Goal: Task Accomplishment & Management: Manage account settings

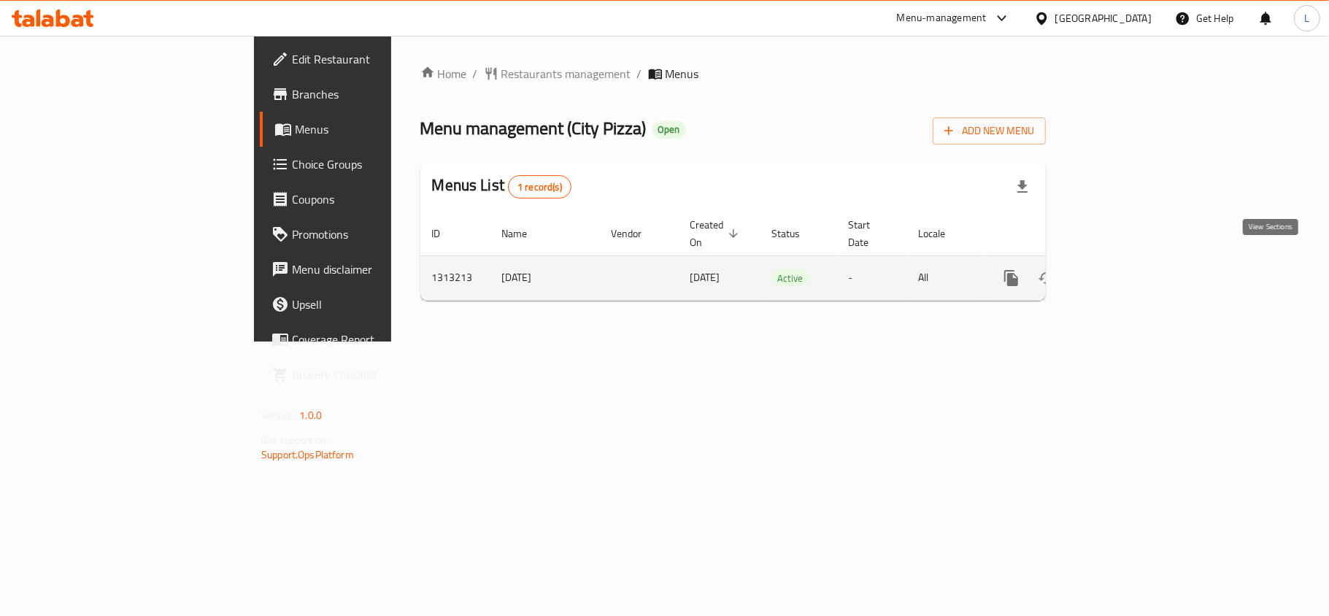
click at [1134, 260] on link "enhanced table" at bounding box center [1116, 277] width 35 height 35
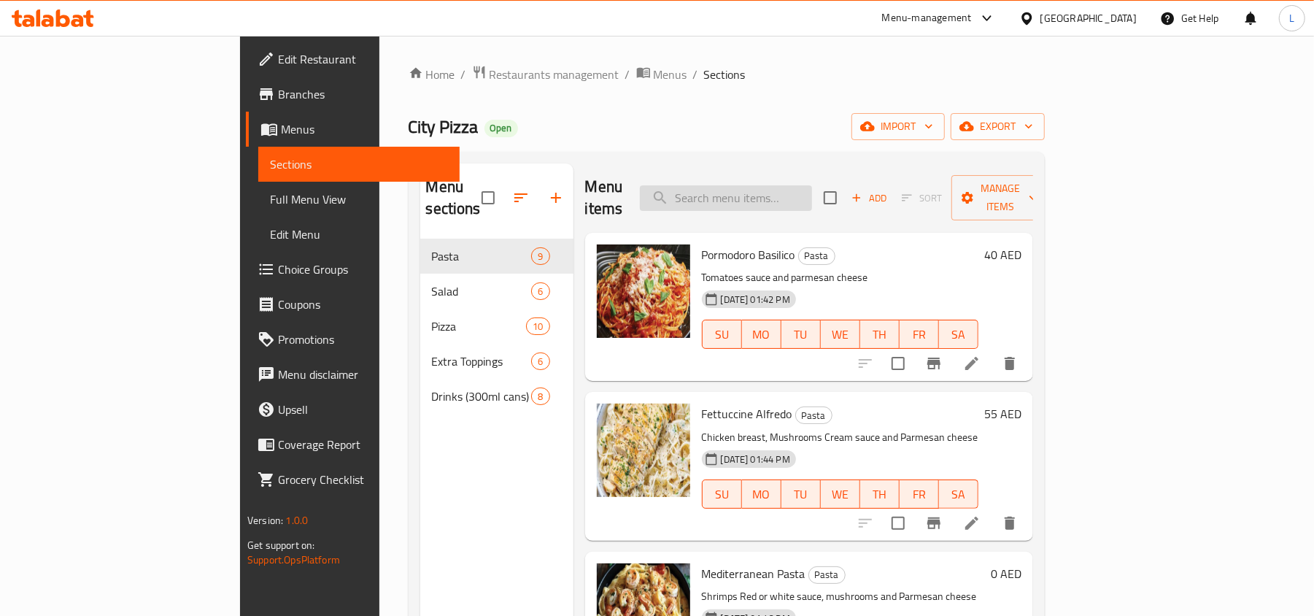
click at [772, 185] on input "search" at bounding box center [726, 198] width 172 height 26
paste input "House salad"
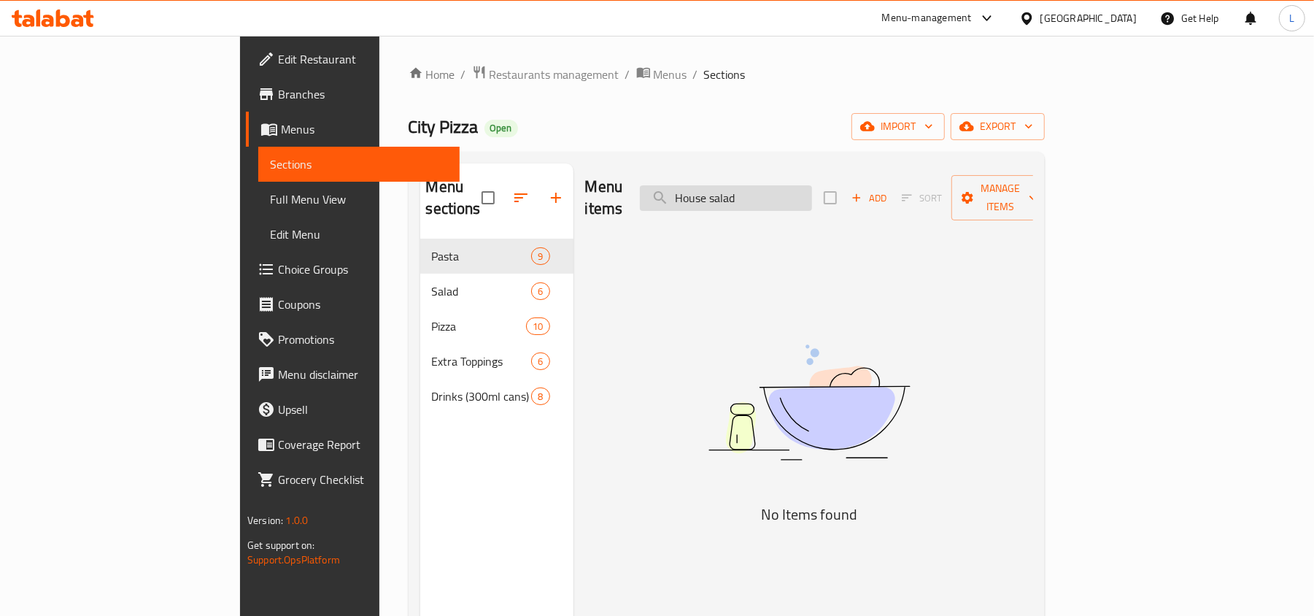
click at [763, 185] on input "House salad" at bounding box center [726, 198] width 172 height 26
click at [810, 185] on input "House salad" at bounding box center [726, 198] width 172 height 26
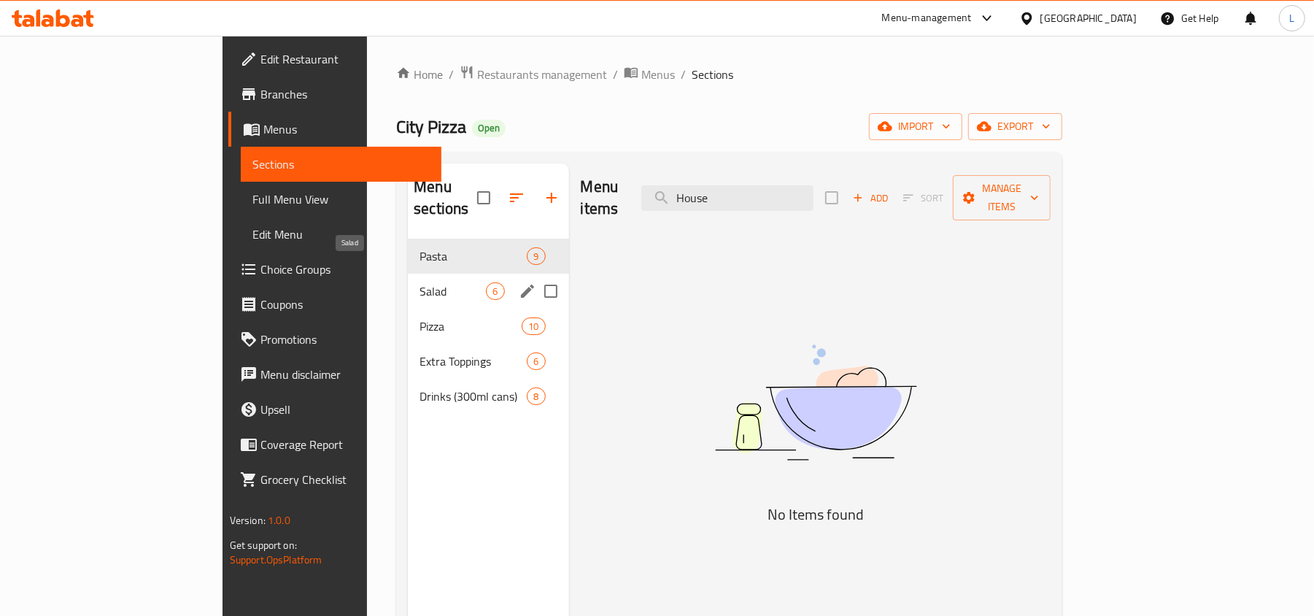
type input "House"
click at [420, 282] on span "Salad" at bounding box center [453, 291] width 66 height 18
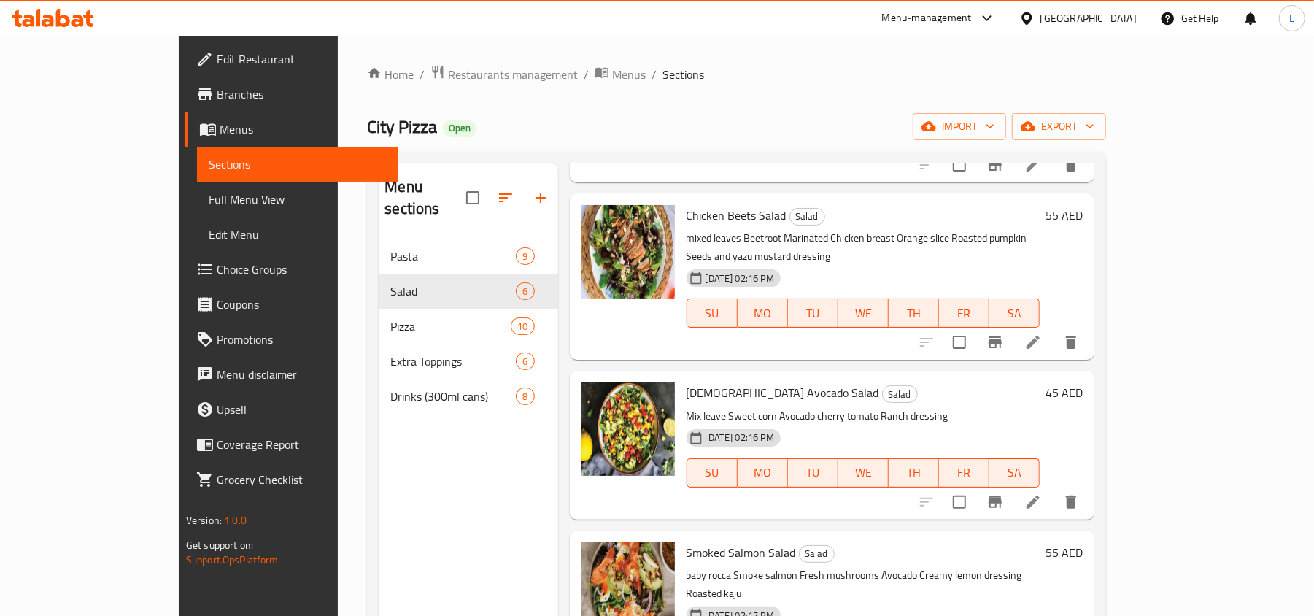
click at [448, 79] on span "Restaurants management" at bounding box center [513, 75] width 130 height 18
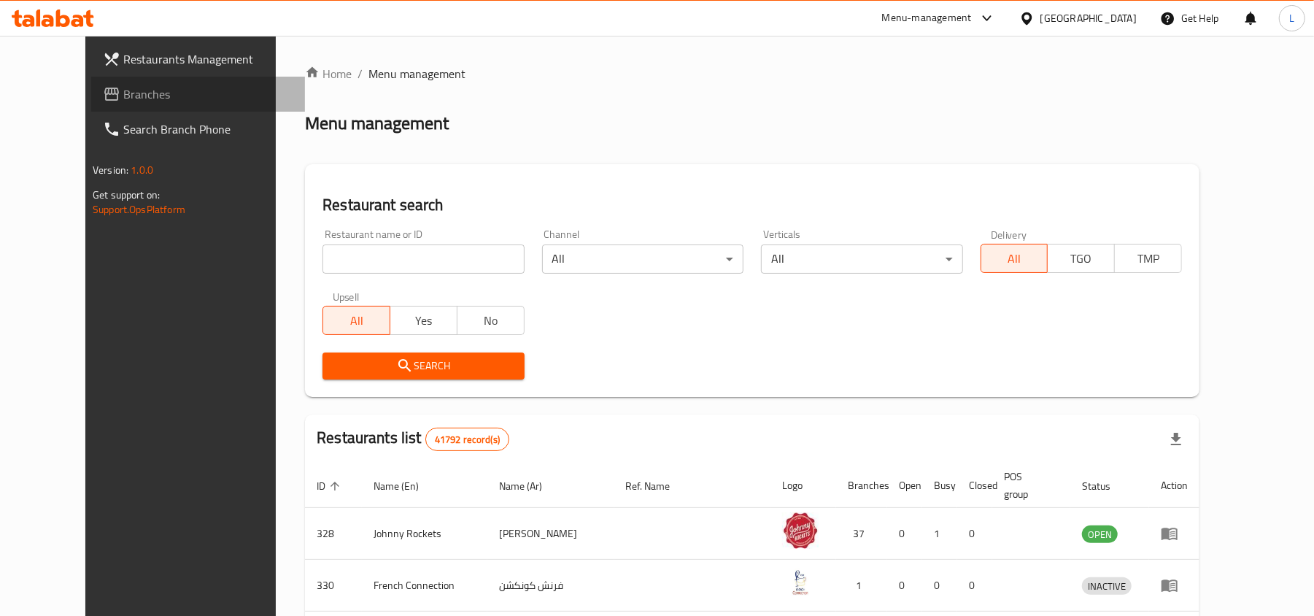
click at [91, 109] on link "Branches" at bounding box center [198, 94] width 214 height 35
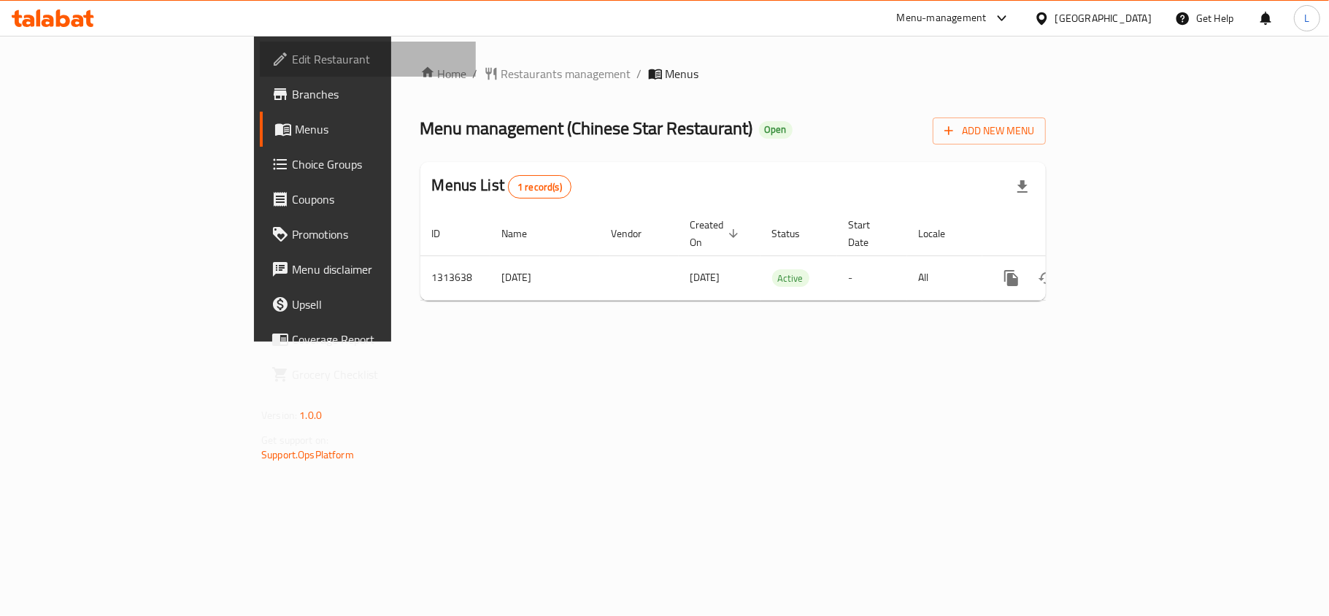
click at [292, 54] on span "Edit Restaurant" at bounding box center [378, 59] width 172 height 18
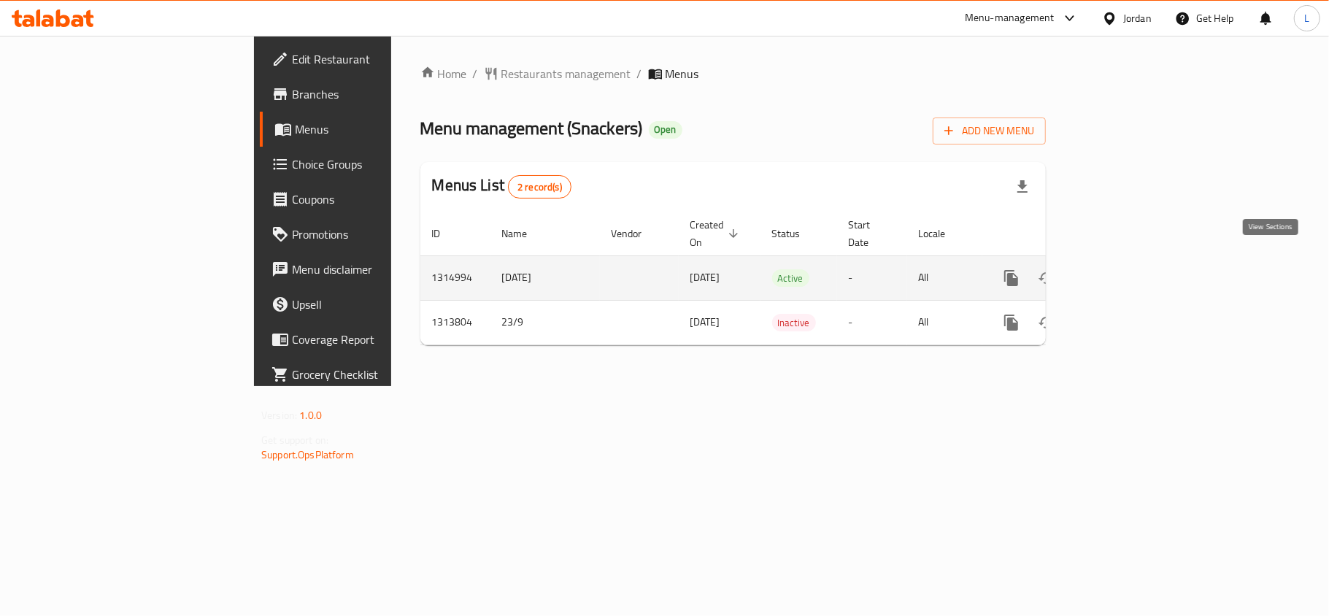
click at [1123, 271] on icon "enhanced table" at bounding box center [1116, 277] width 13 height 13
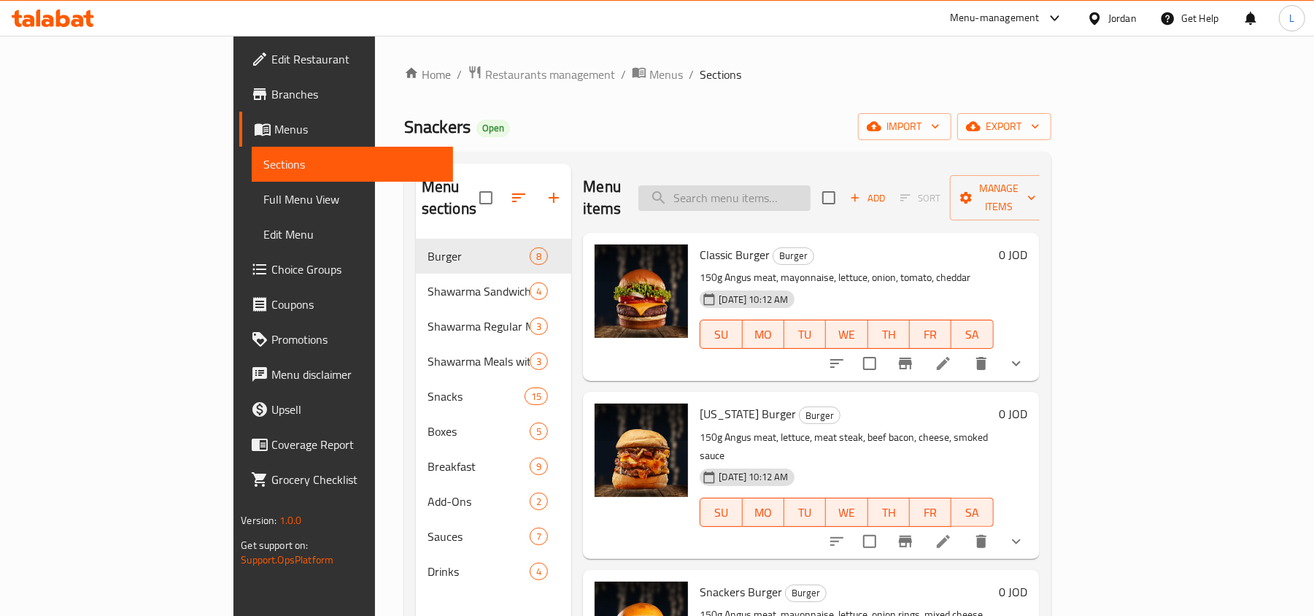
click at [756, 185] on input "search" at bounding box center [724, 198] width 172 height 26
paste input "Regular Shawarma Meal"
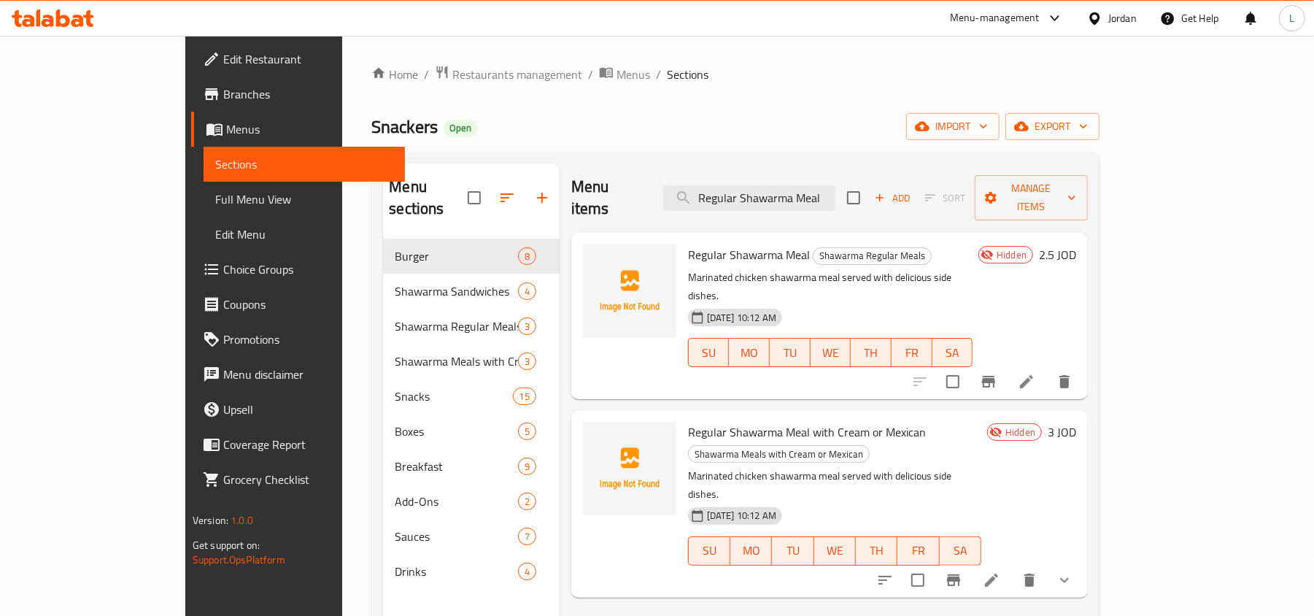
drag, startPoint x: 892, startPoint y: 190, endPoint x: 468, endPoint y: 190, distance: 423.2
click at [468, 190] on div "Menu sections Burger 8 Shawarma Sandwiches 4 Shawarma Regular Meals 3 Shawarma …" at bounding box center [735, 471] width 705 height 616
paste input "Supe"
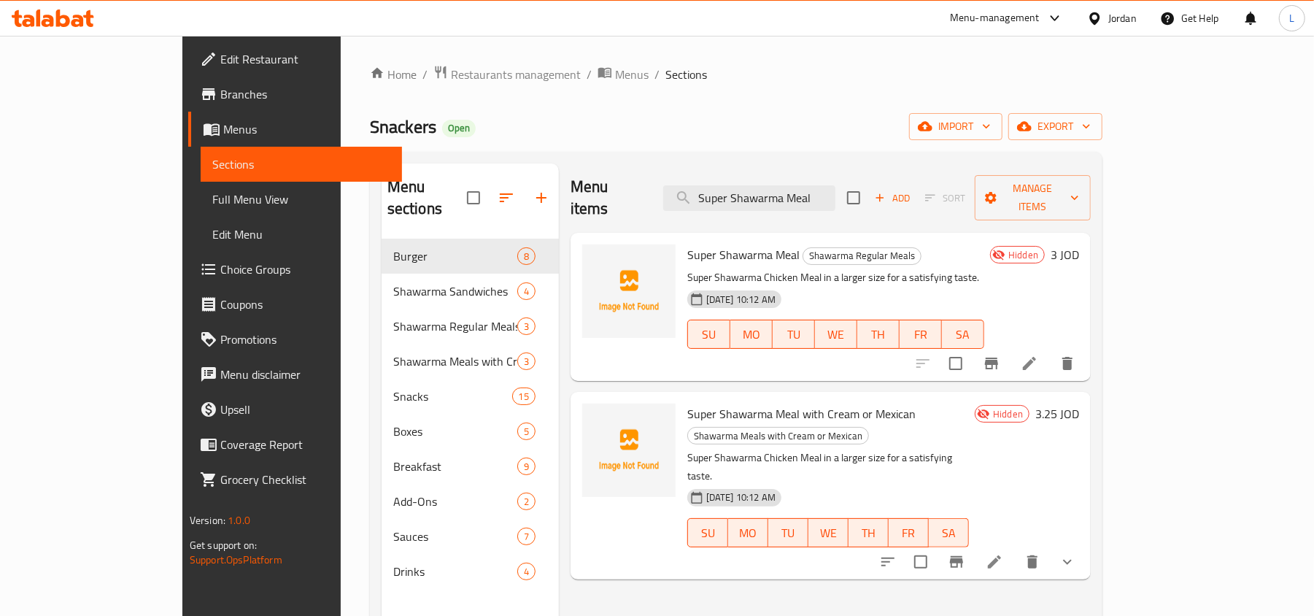
drag, startPoint x: 881, startPoint y: 185, endPoint x: 713, endPoint y: 179, distance: 168.6
click at [713, 179] on div "Menu items Super Shawarma Meal Add Sort Manage items" at bounding box center [831, 197] width 520 height 69
paste input "Double"
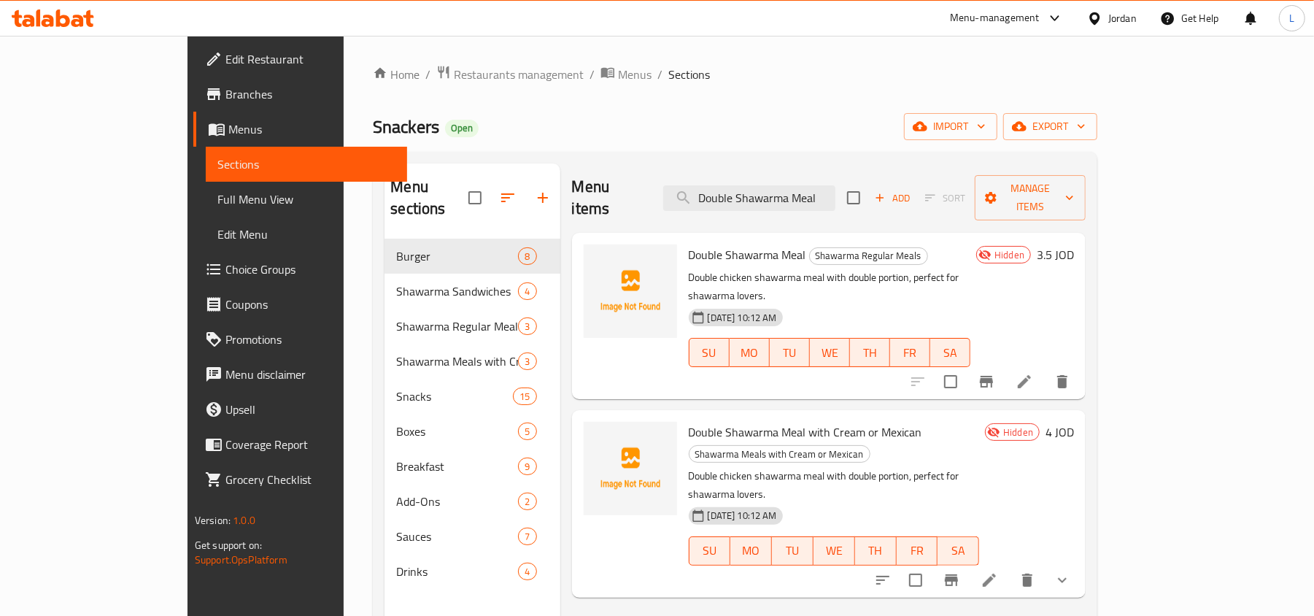
type input "Double Shawarma Meal"
drag, startPoint x: 86, startPoint y: 204, endPoint x: 1042, endPoint y: 3, distance: 976.7
click at [217, 204] on span "Full Menu View" at bounding box center [306, 199] width 178 height 18
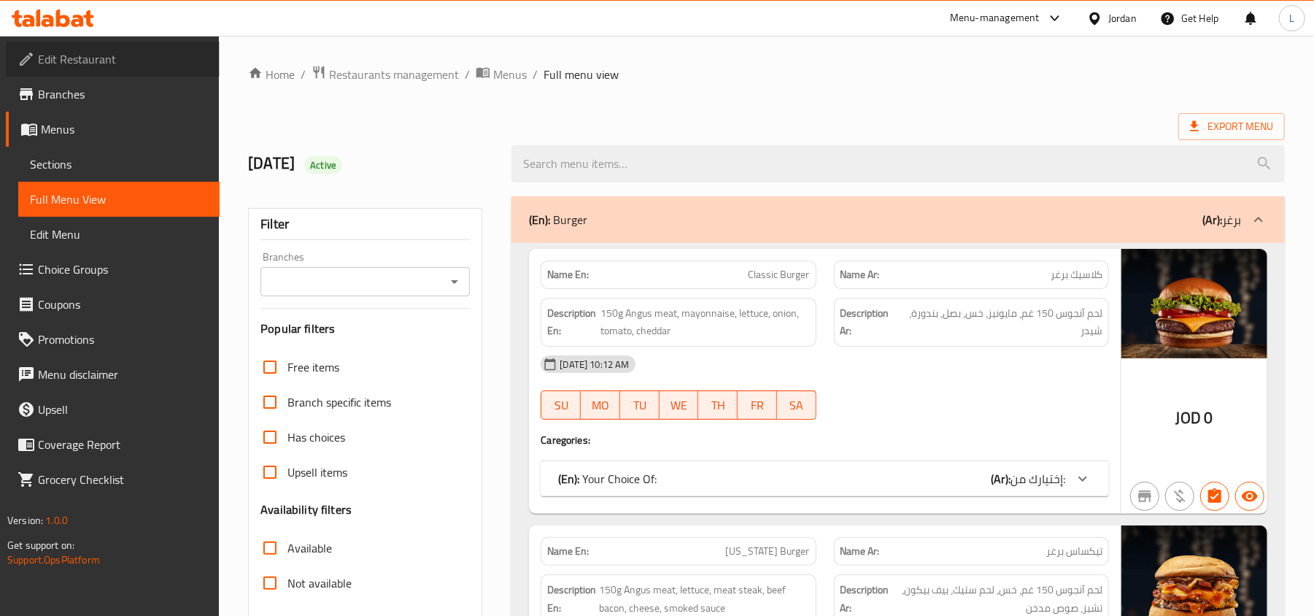
click at [67, 58] on span "Edit Restaurant" at bounding box center [123, 59] width 170 height 18
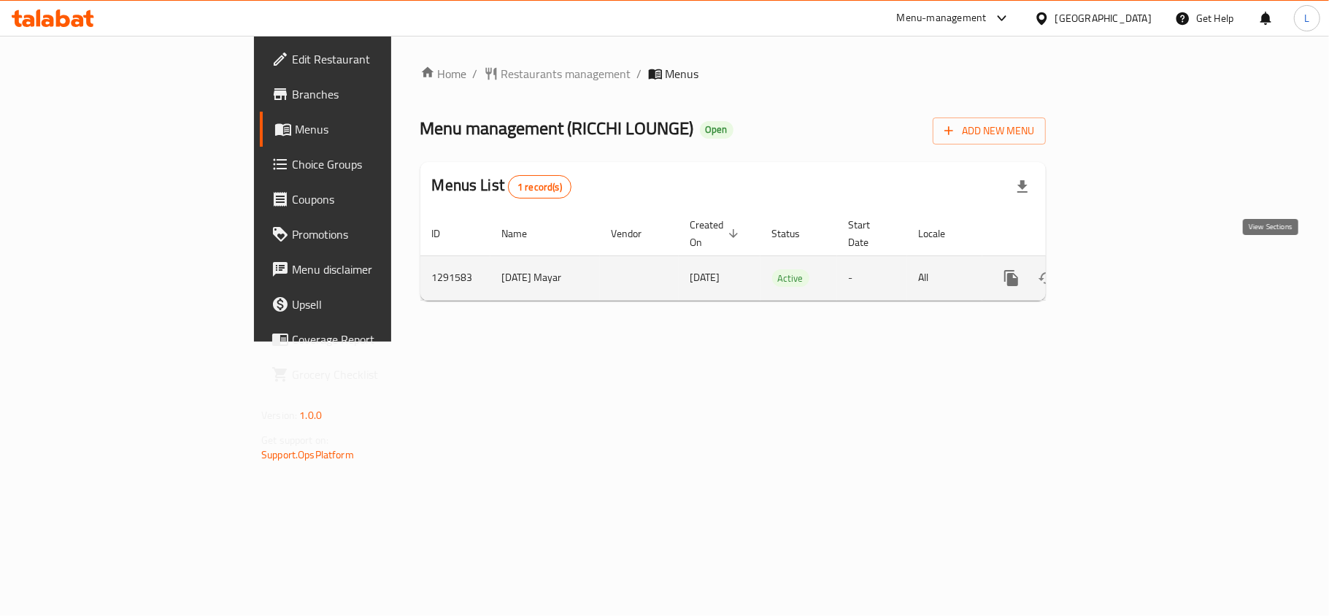
click at [1125, 269] on icon "enhanced table" at bounding box center [1117, 278] width 18 height 18
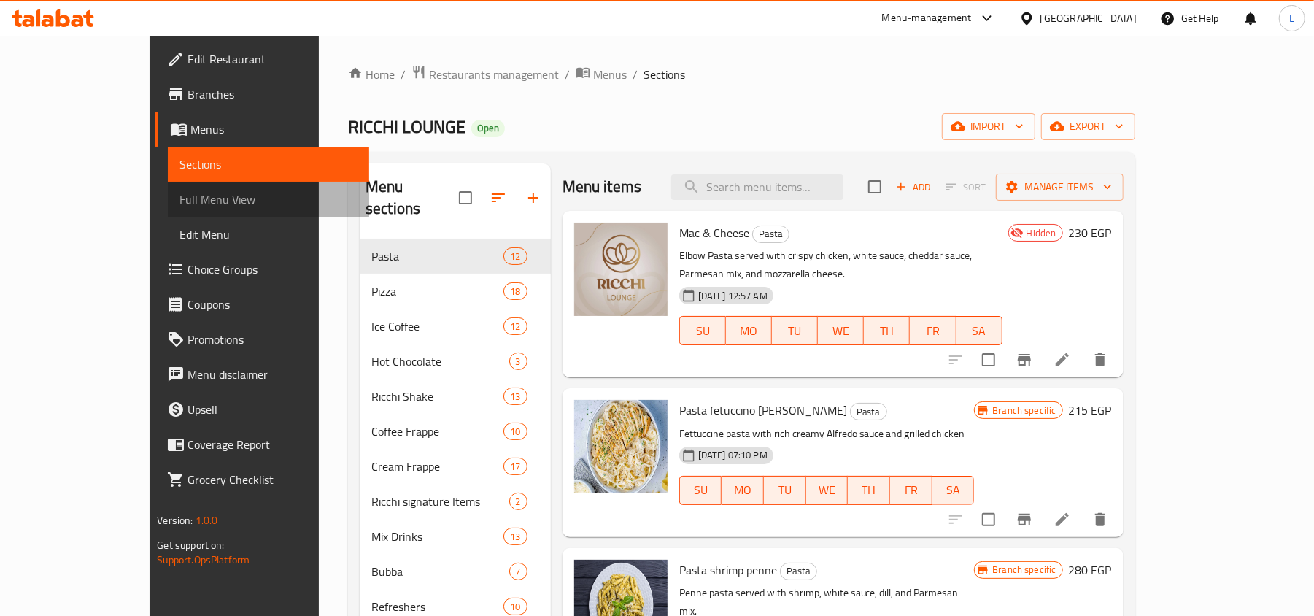
click at [168, 188] on link "Full Menu View" at bounding box center [268, 199] width 201 height 35
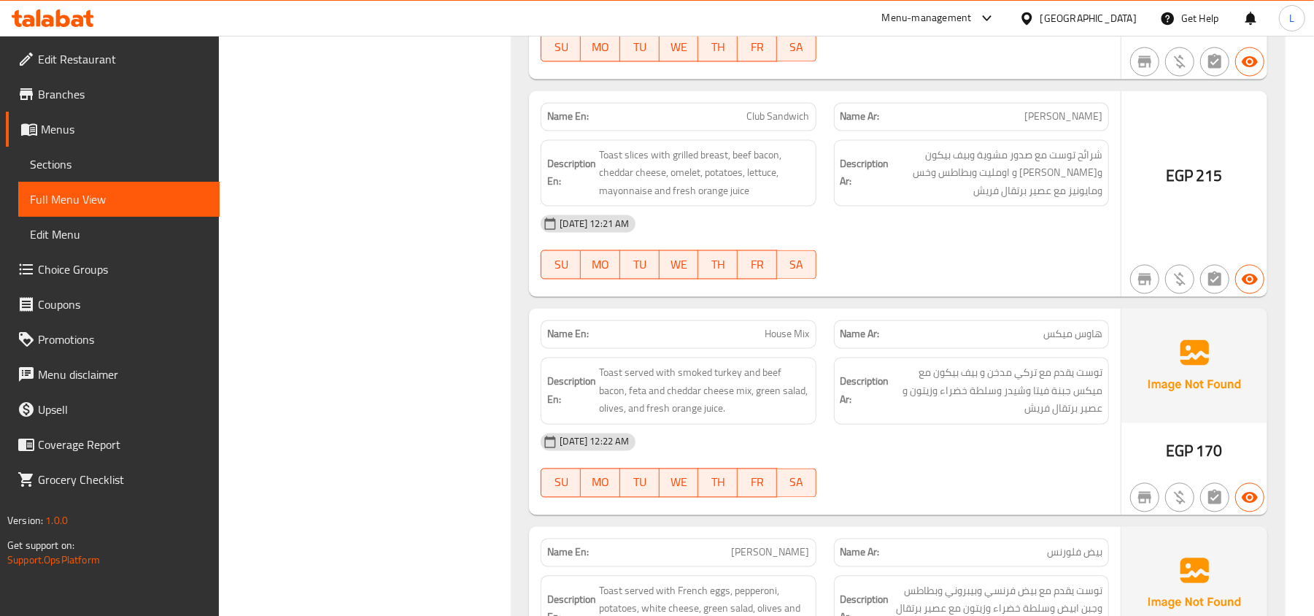
scroll to position [37194, 0]
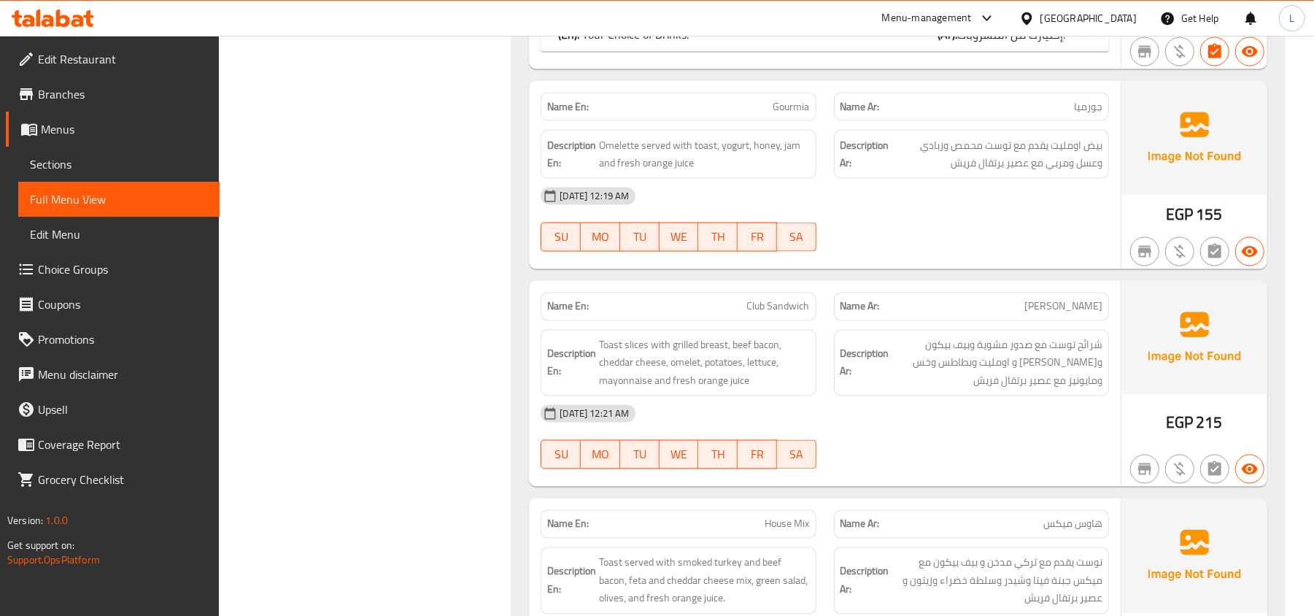
click at [114, 168] on span "Sections" at bounding box center [119, 164] width 178 height 18
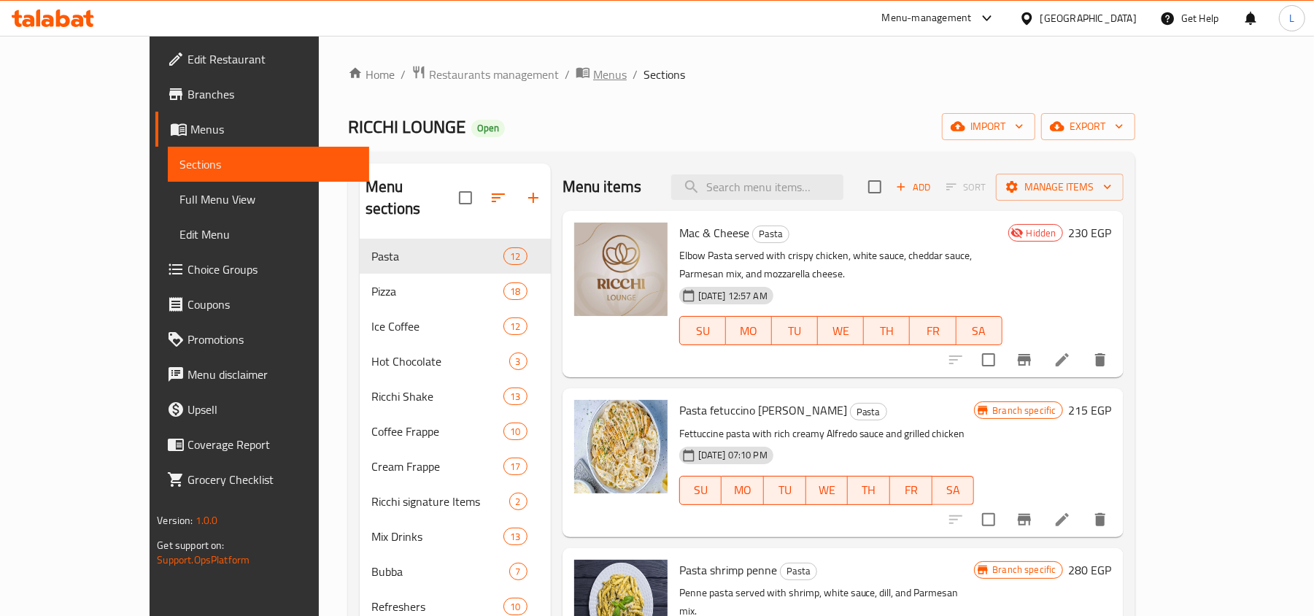
click at [593, 79] on span "Menus" at bounding box center [610, 75] width 34 height 18
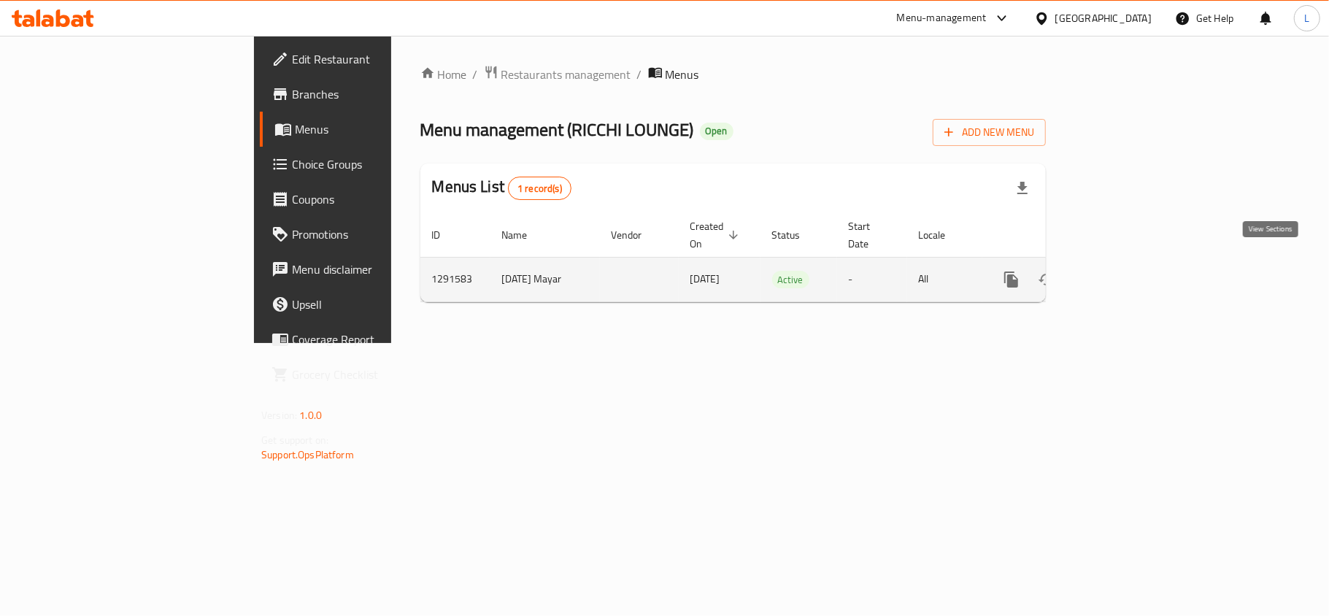
click at [1125, 271] on icon "enhanced table" at bounding box center [1117, 280] width 18 height 18
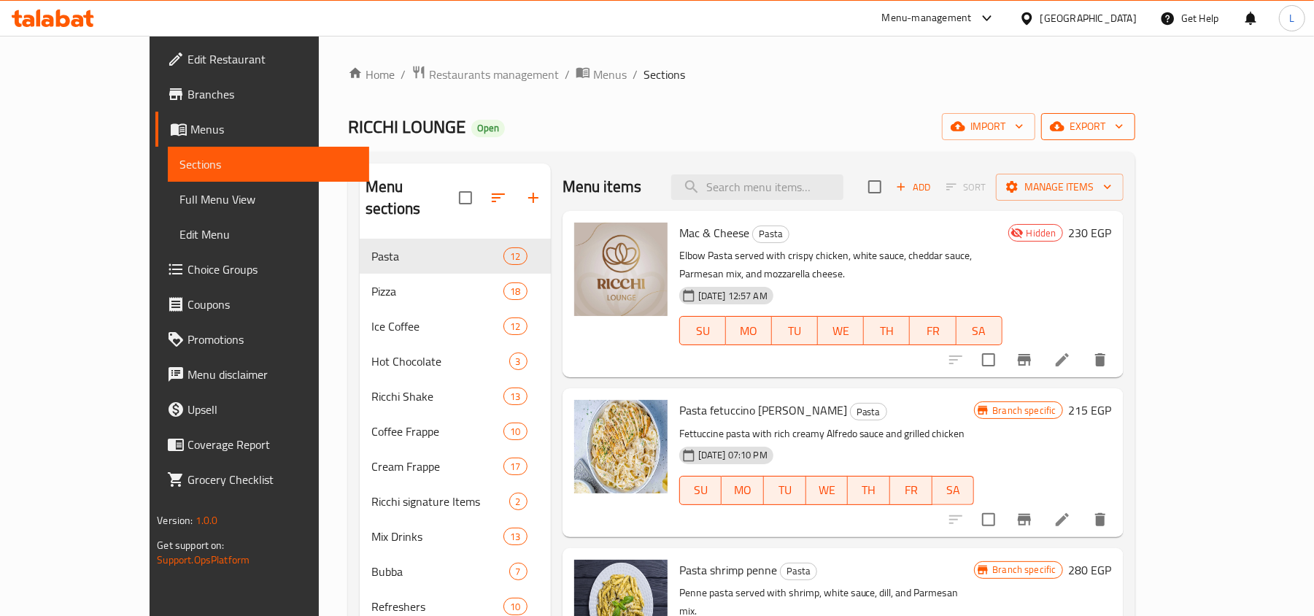
click at [1124, 126] on span "export" at bounding box center [1088, 126] width 71 height 18
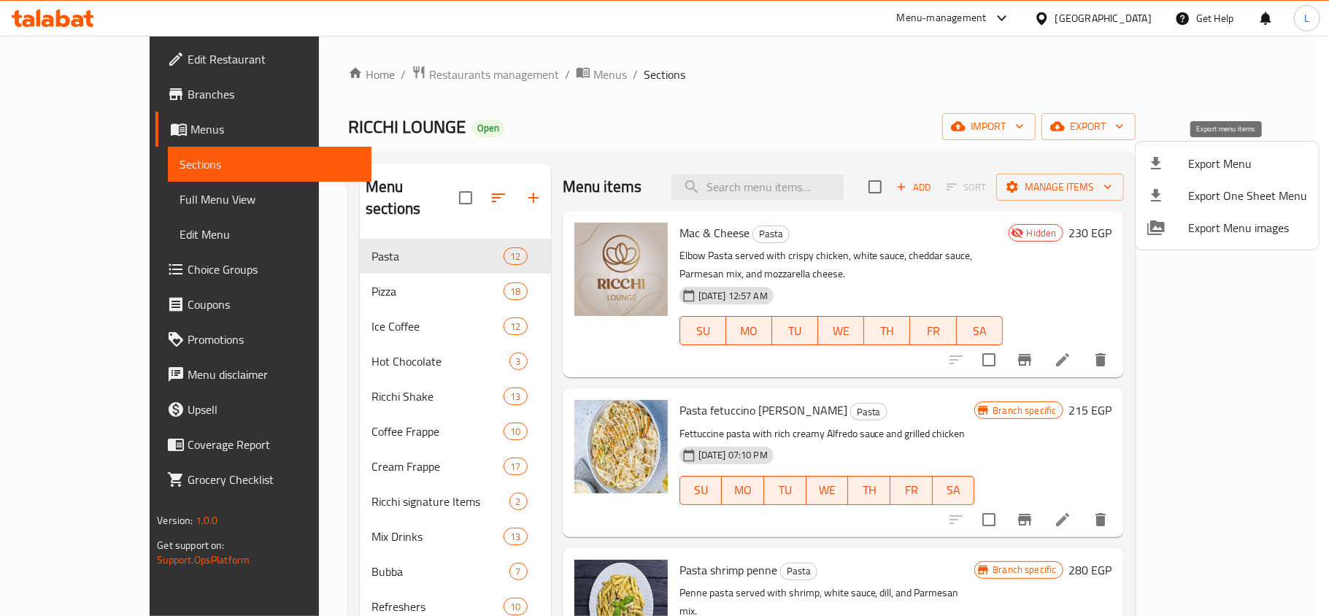
click at [1206, 166] on span "Export Menu" at bounding box center [1247, 164] width 119 height 18
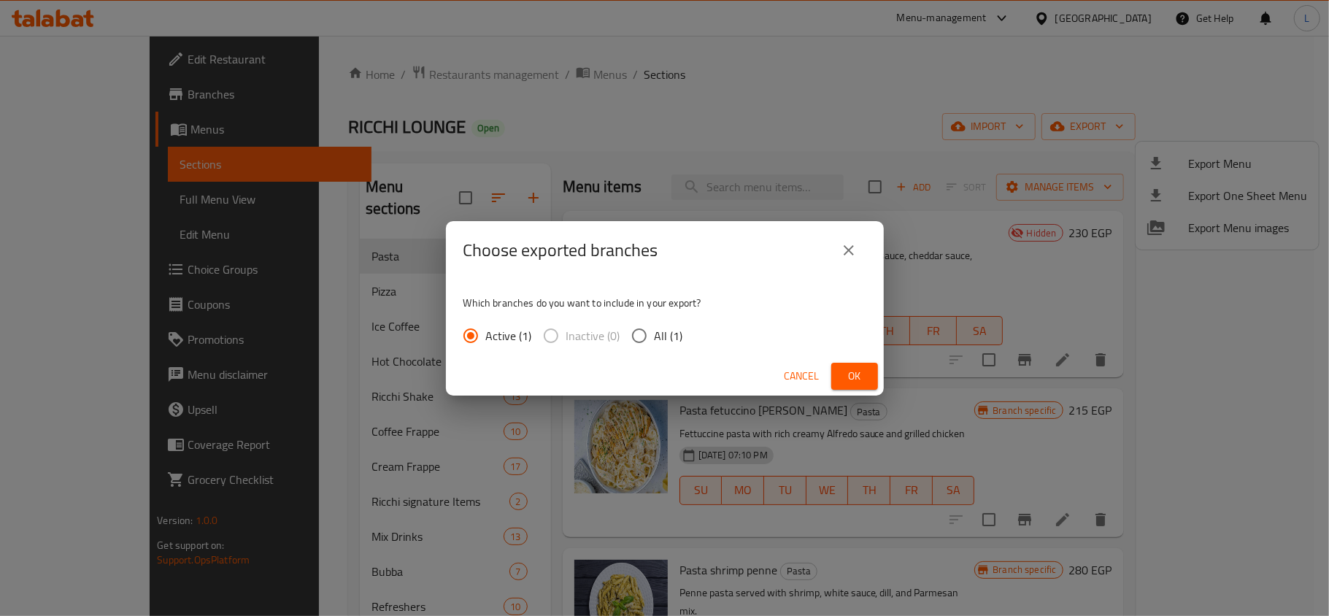
click at [842, 246] on icon "close" at bounding box center [849, 250] width 18 height 18
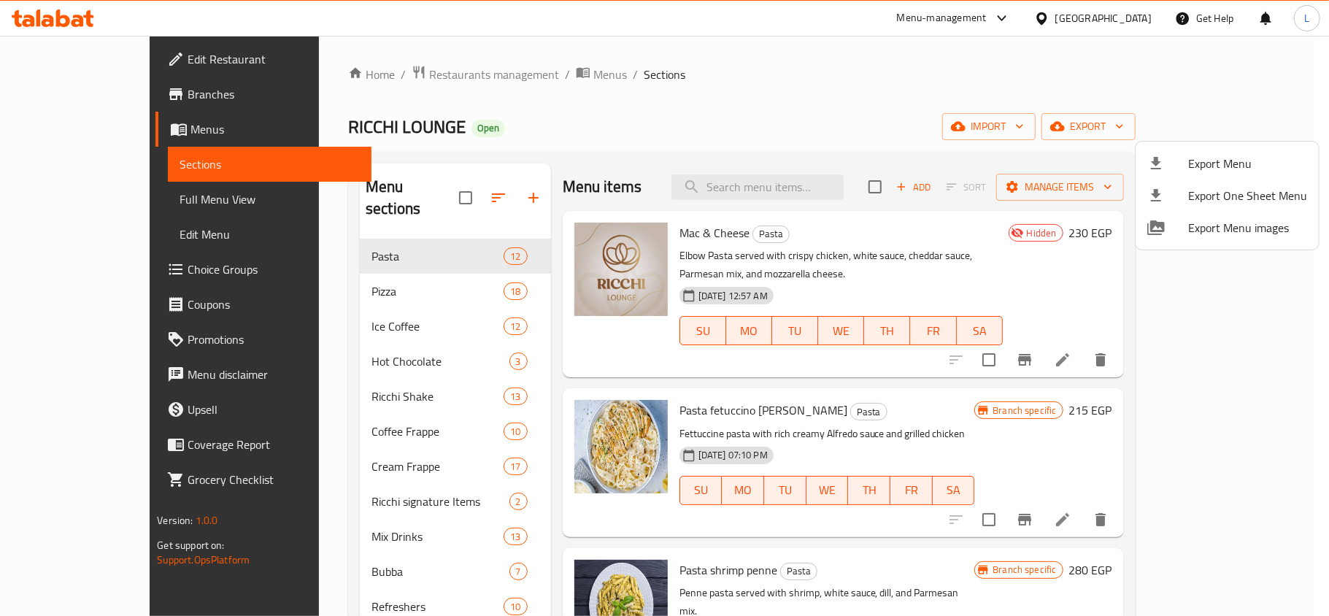
click at [411, 85] on div at bounding box center [664, 308] width 1329 height 616
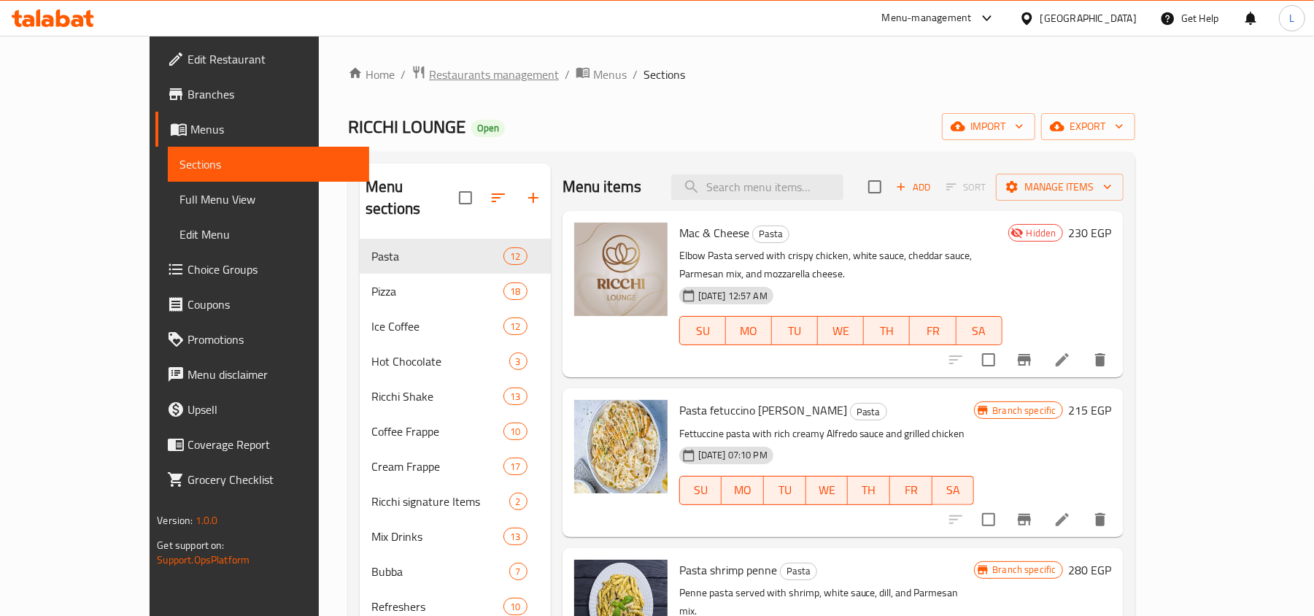
click at [429, 71] on span "Restaurants management" at bounding box center [494, 75] width 130 height 18
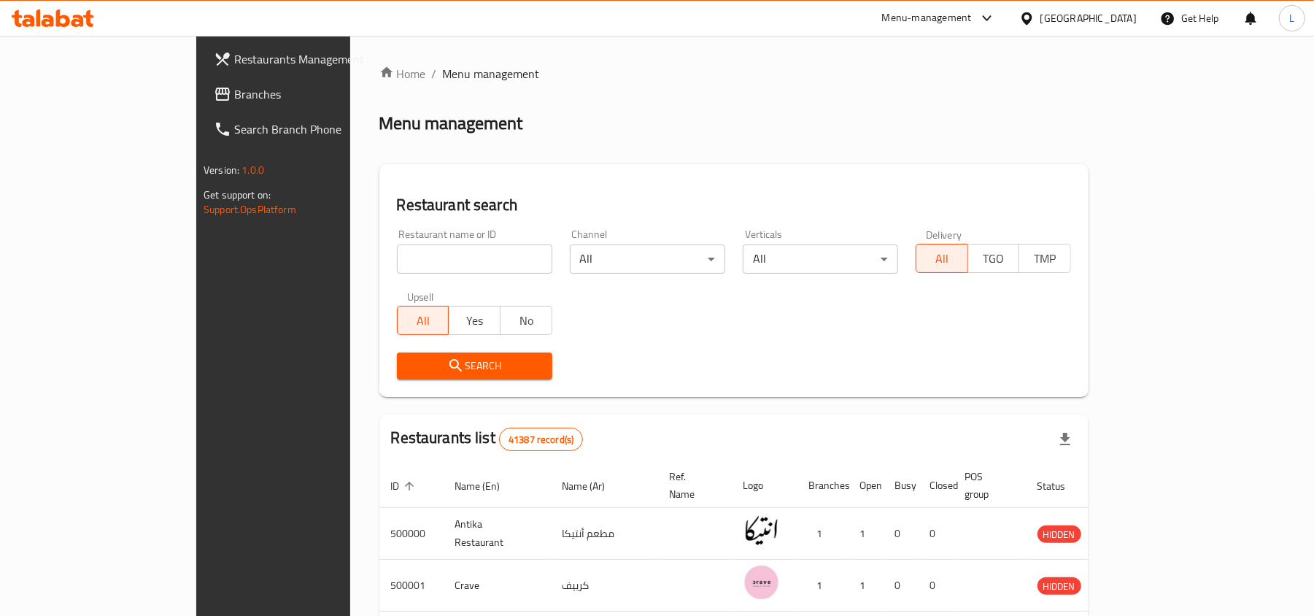
click at [430, 258] on input "search" at bounding box center [474, 258] width 155 height 29
paste input "734985"
type input "734985"
click button "Search" at bounding box center [474, 365] width 155 height 27
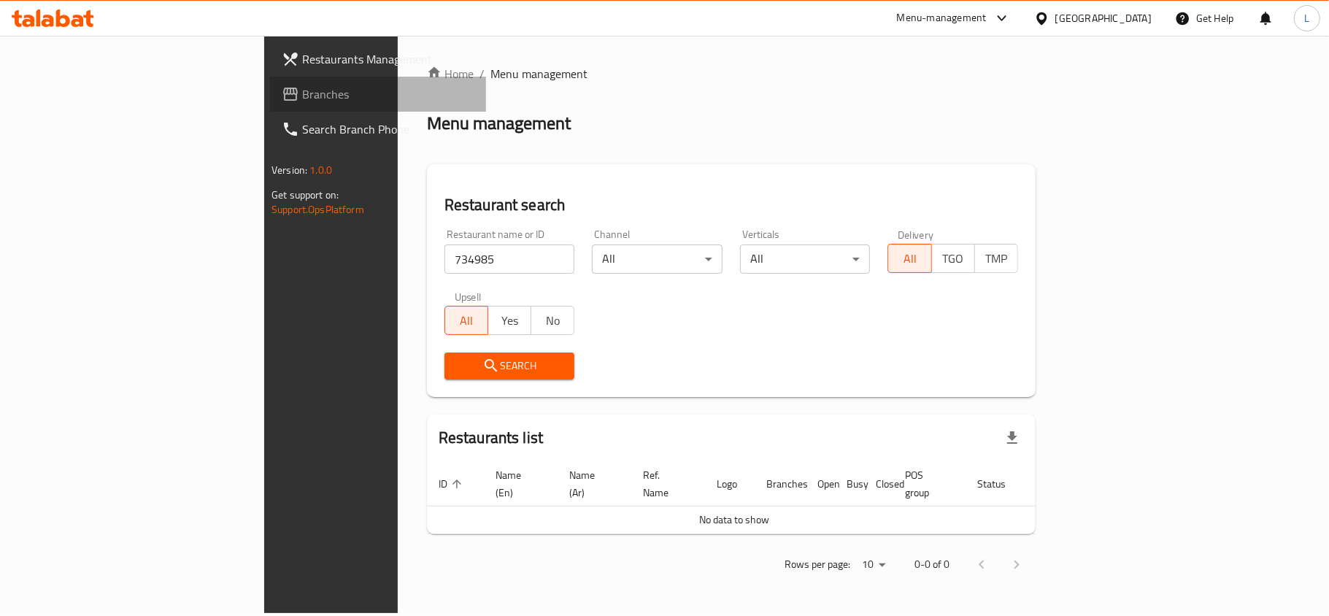
click at [302, 98] on span "Branches" at bounding box center [388, 94] width 172 height 18
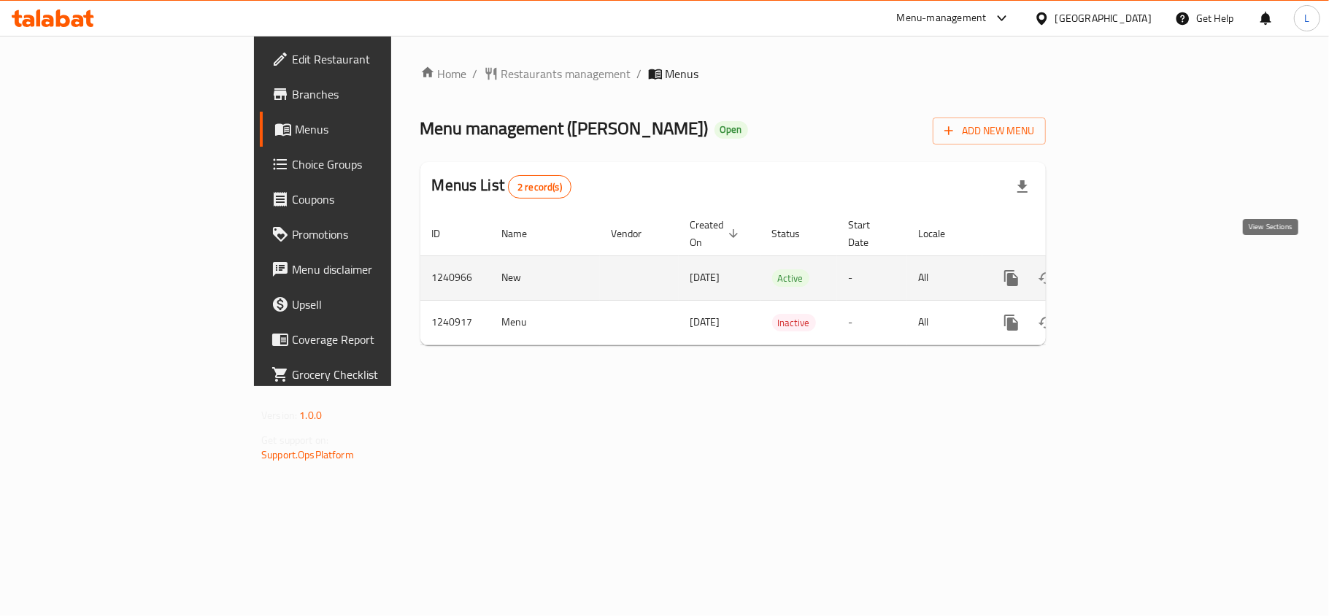
click at [1125, 269] on icon "enhanced table" at bounding box center [1117, 278] width 18 height 18
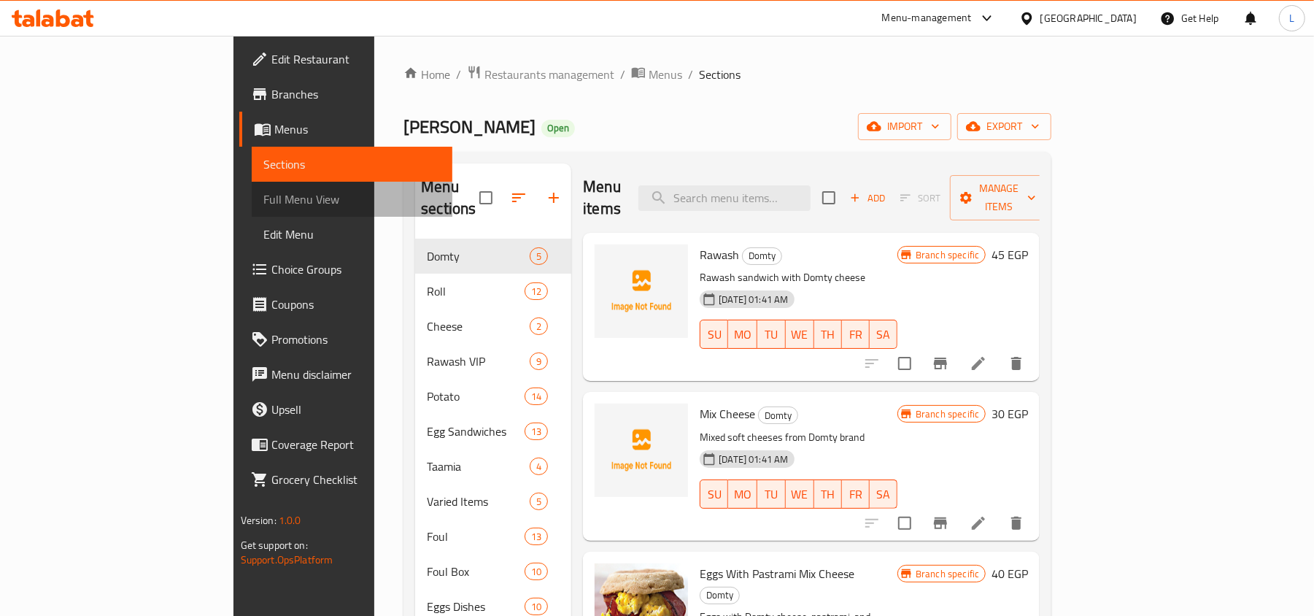
click at [263, 205] on span "Full Menu View" at bounding box center [352, 199] width 178 height 18
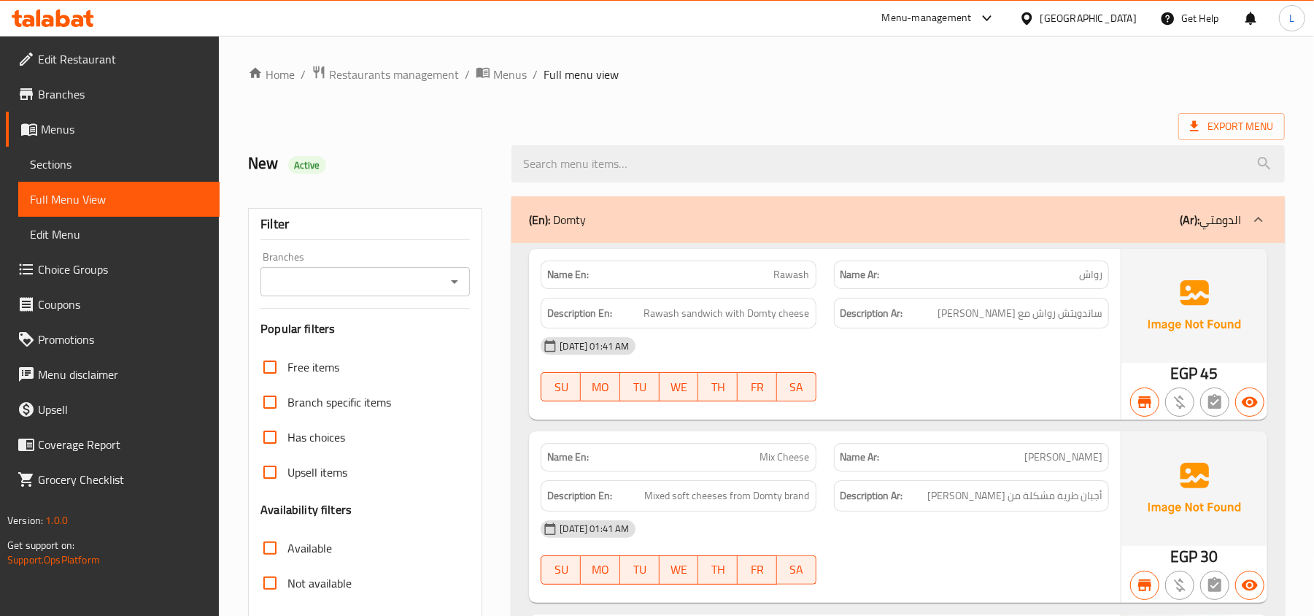
click at [497, 71] on span "Menus" at bounding box center [510, 75] width 34 height 18
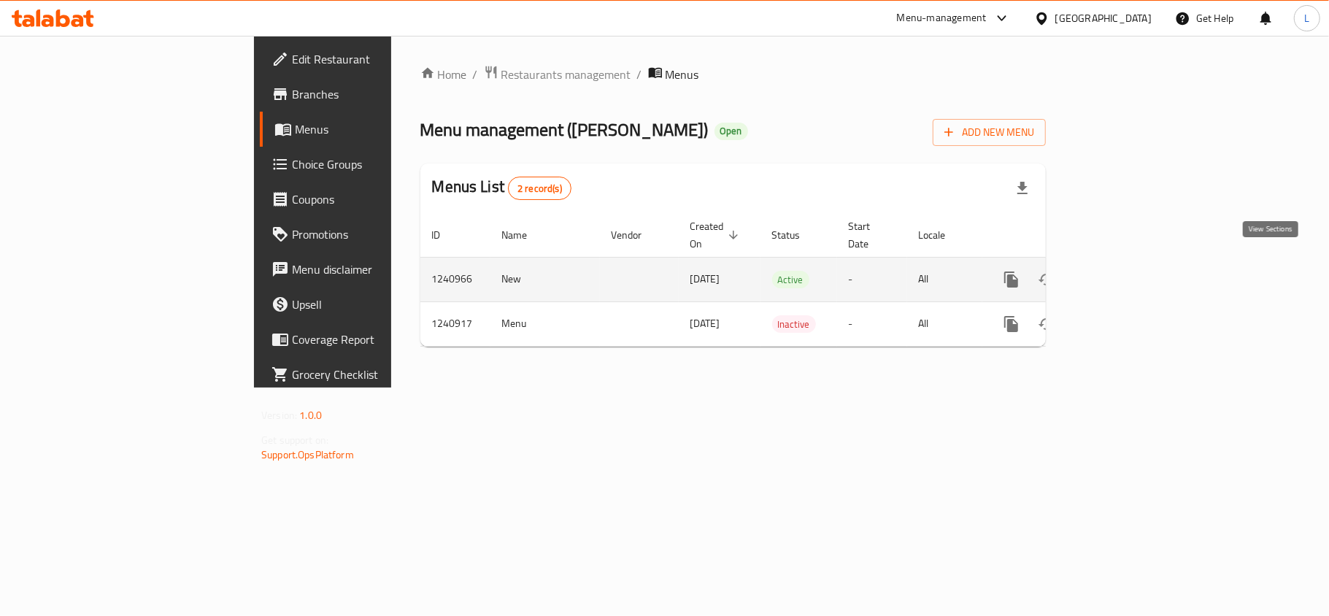
click at [1123, 273] on icon "enhanced table" at bounding box center [1116, 279] width 13 height 13
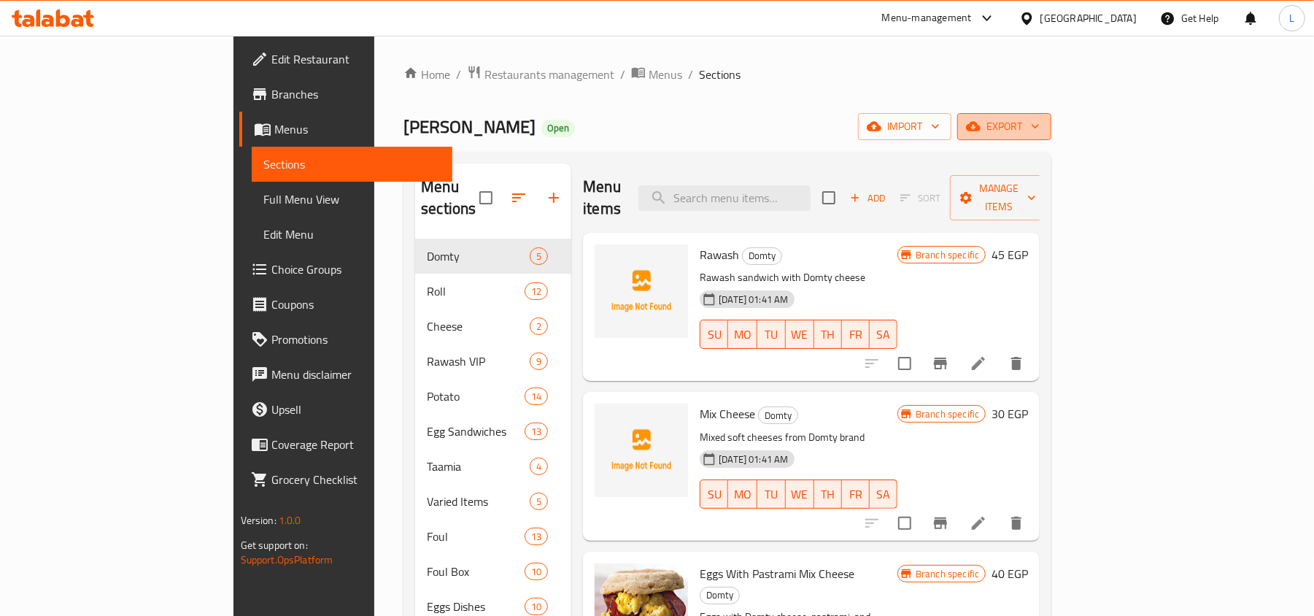
click at [1040, 127] on span "export" at bounding box center [1004, 126] width 71 height 18
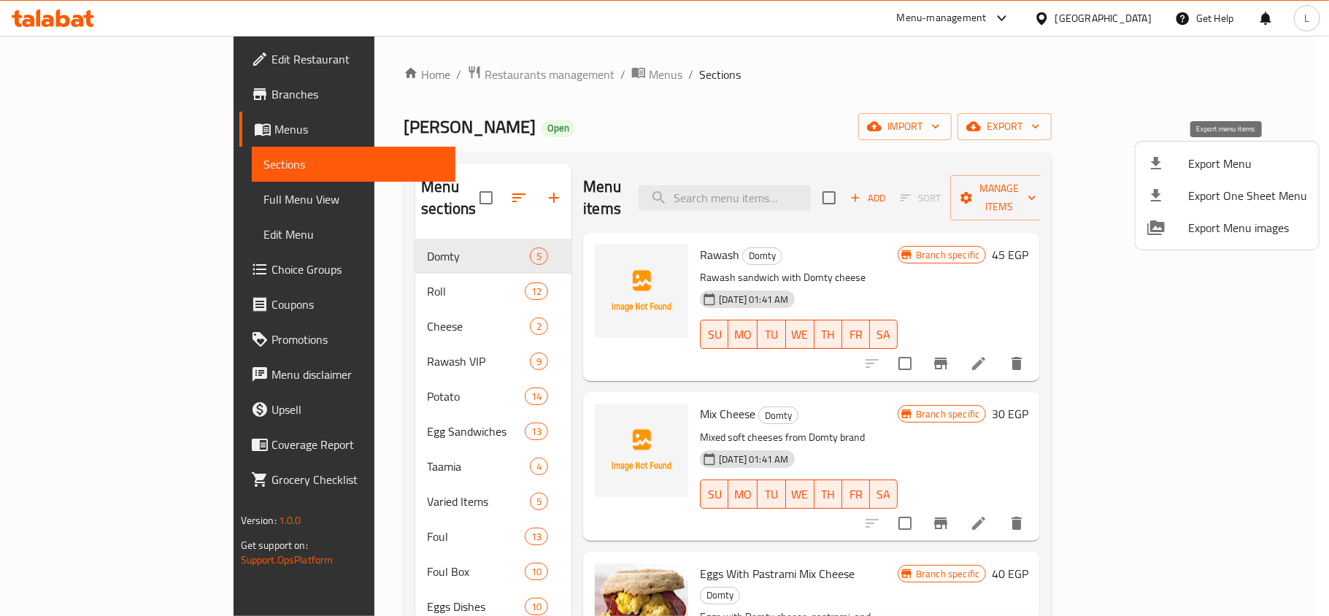
click at [1206, 167] on span "Export Menu" at bounding box center [1247, 164] width 119 height 18
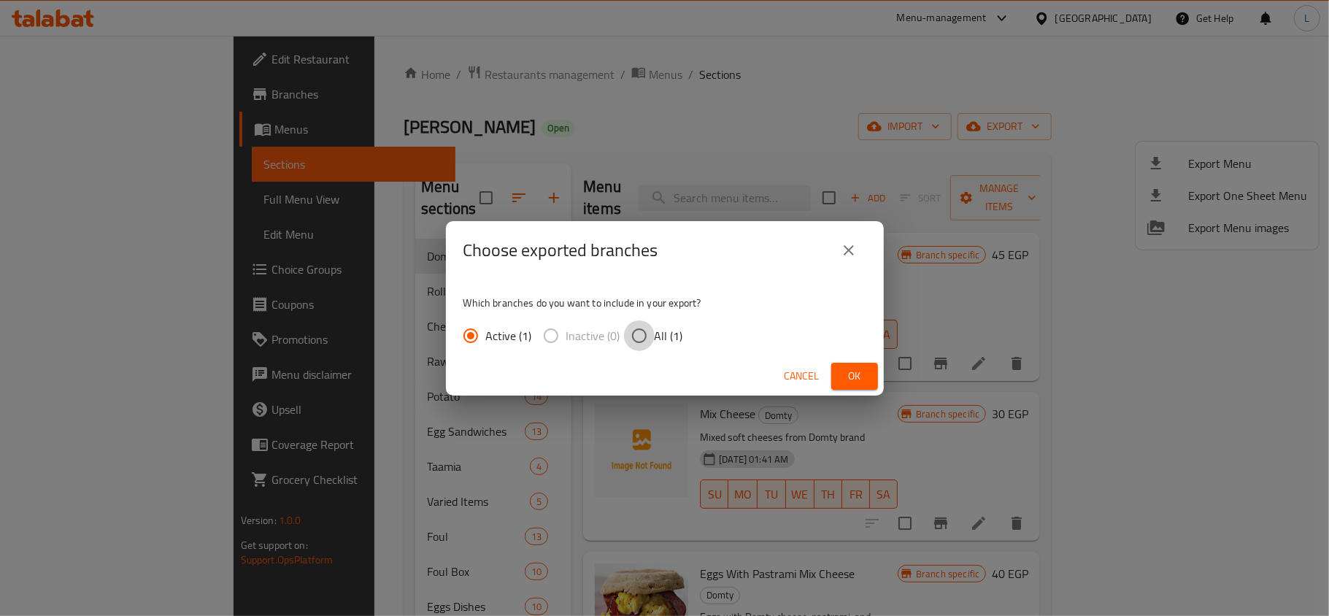
click at [646, 342] on input "All (1)" at bounding box center [639, 335] width 31 height 31
radio input "true"
click at [852, 368] on span "Ok" at bounding box center [854, 376] width 23 height 18
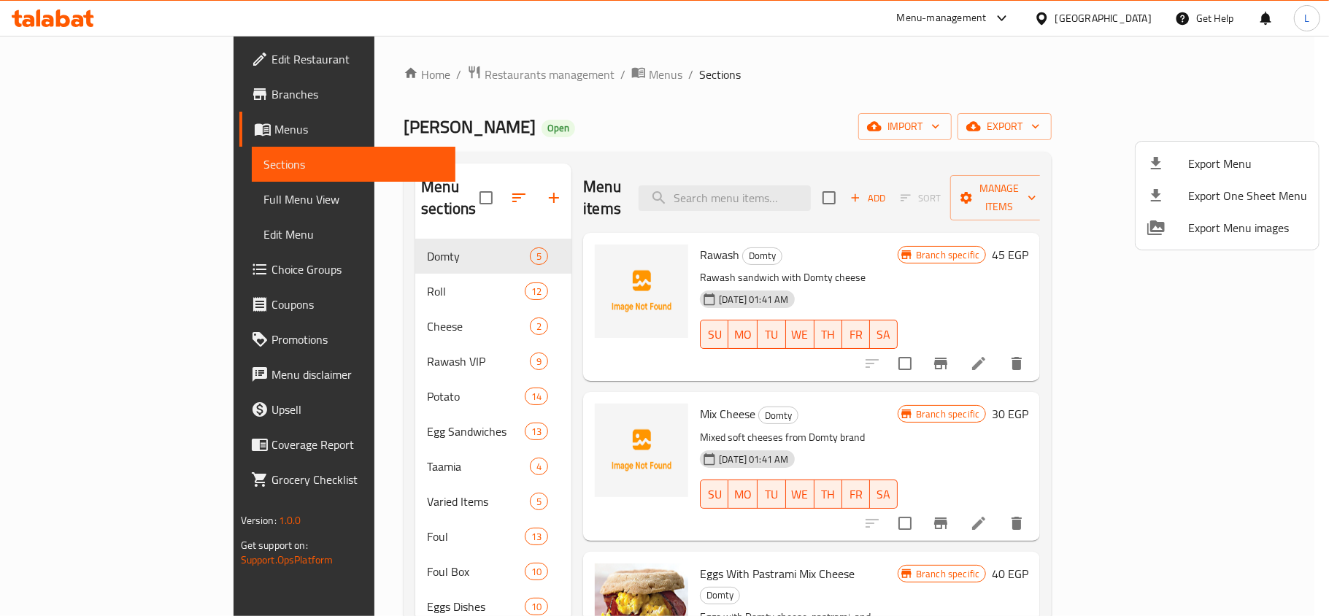
click at [628, 85] on div at bounding box center [664, 308] width 1329 height 616
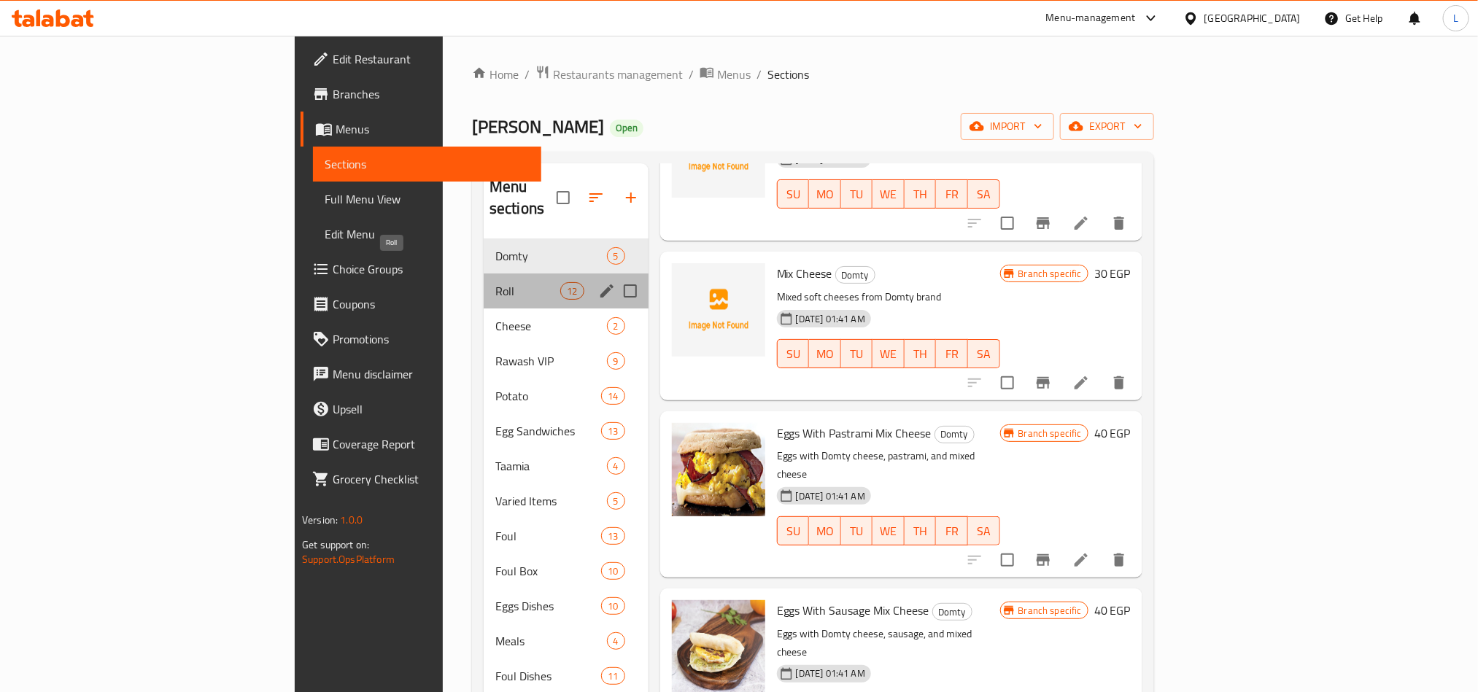
click at [495, 282] on span "Roll" at bounding box center [527, 291] width 65 height 18
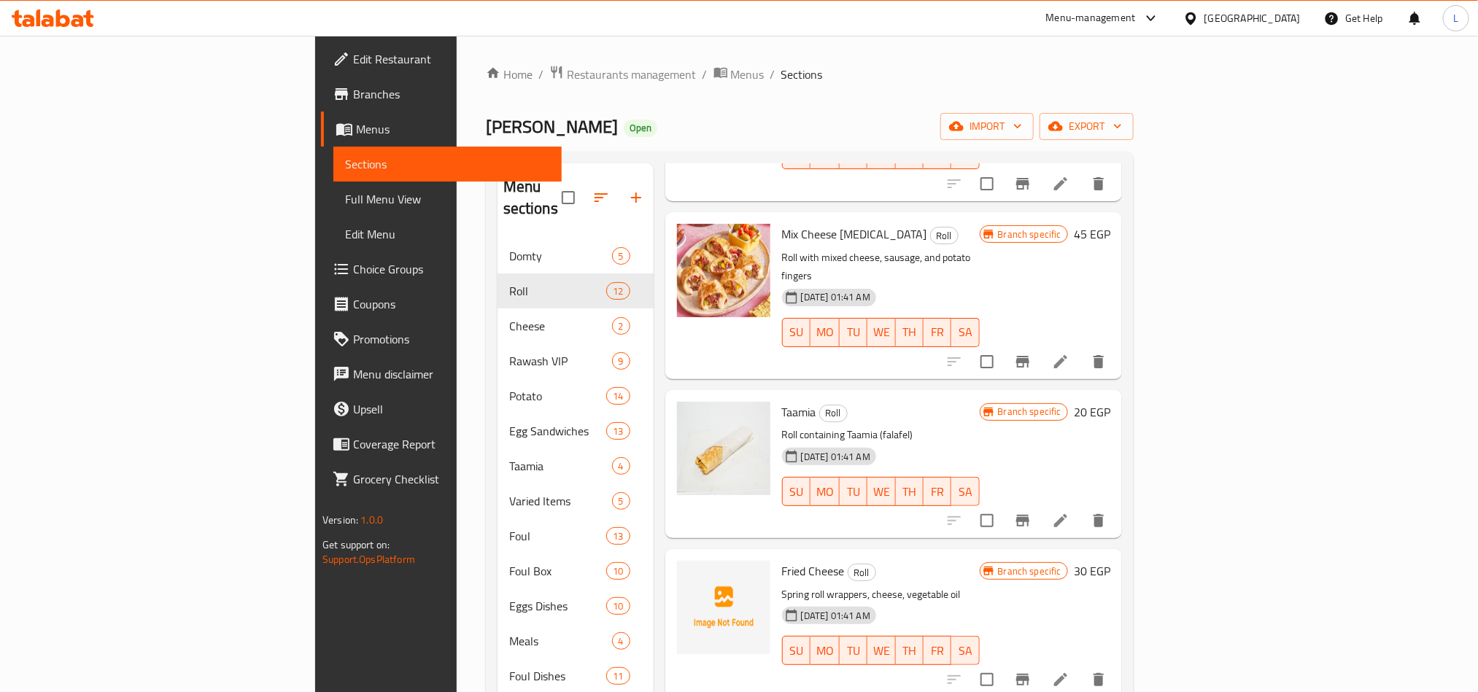
scroll to position [1255, 0]
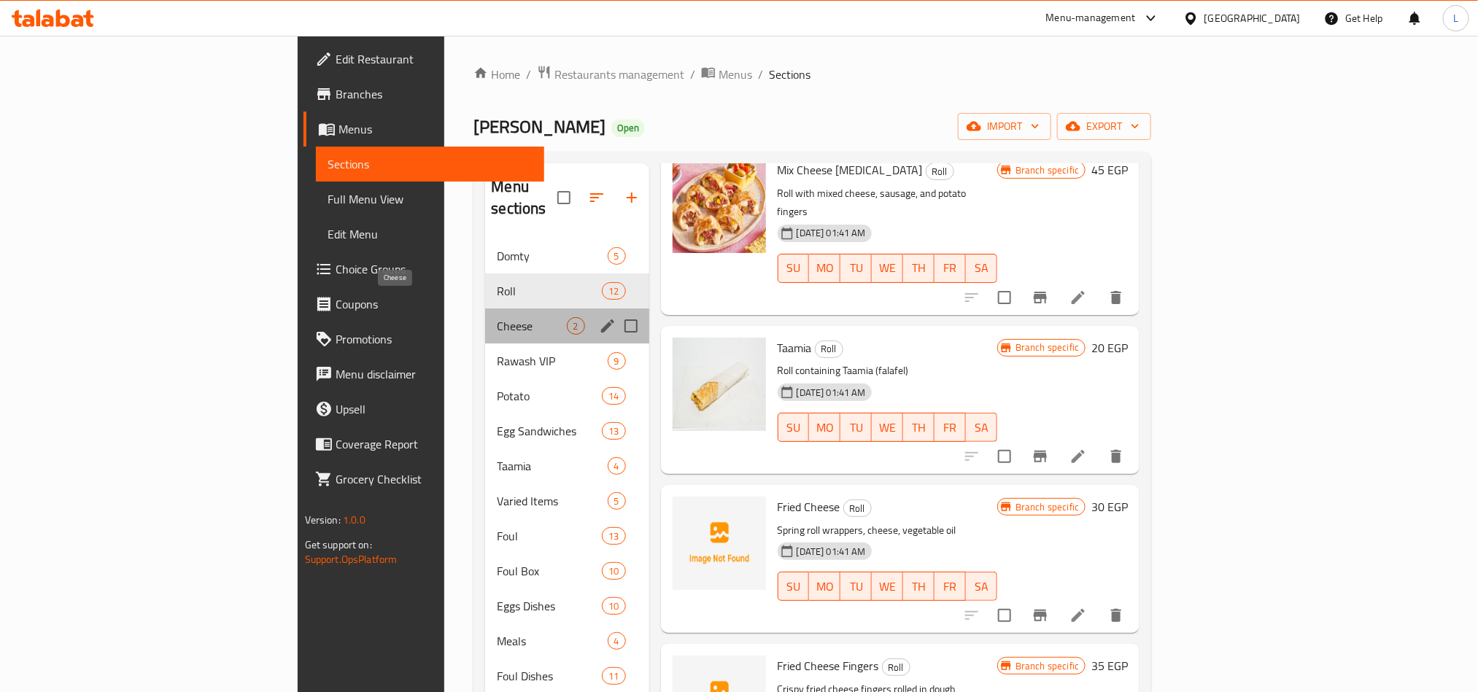
click at [497, 317] on span "Cheese" at bounding box center [531, 326] width 69 height 18
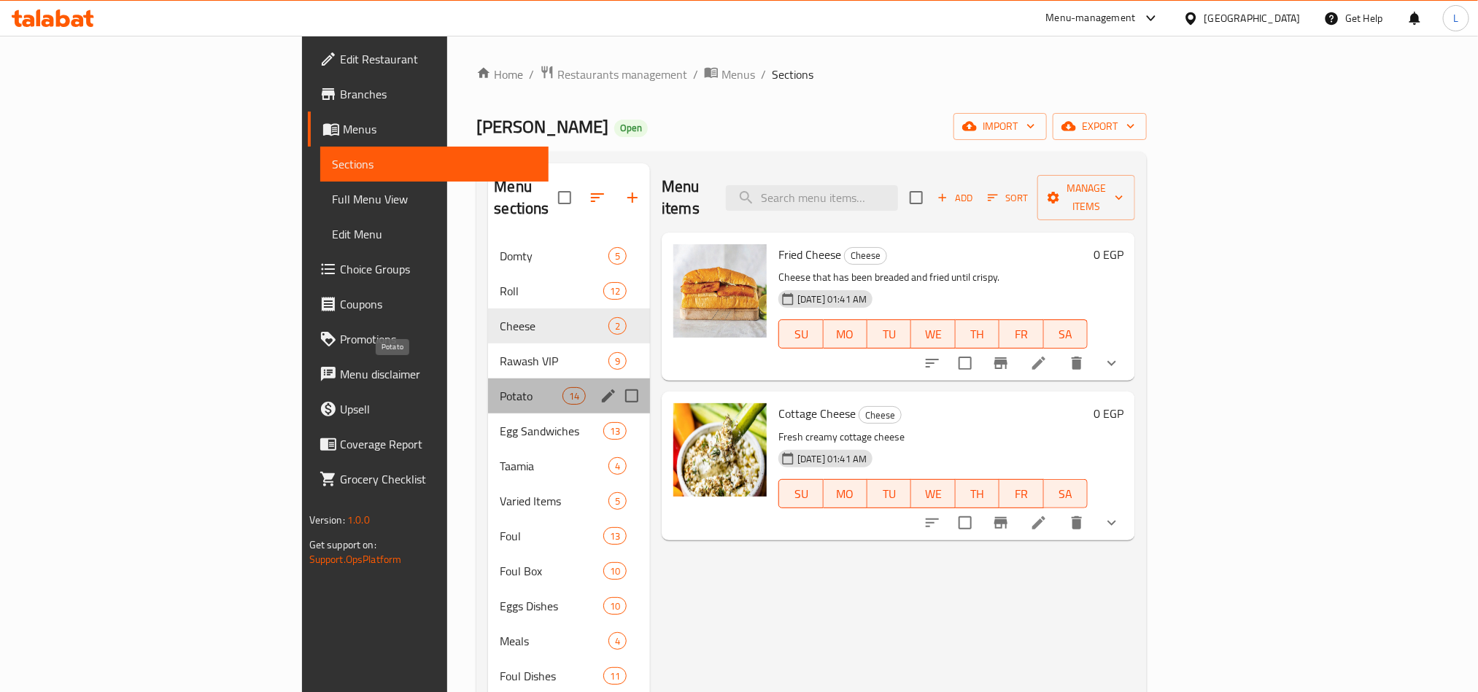
click at [500, 387] on span "Potato" at bounding box center [531, 396] width 62 height 18
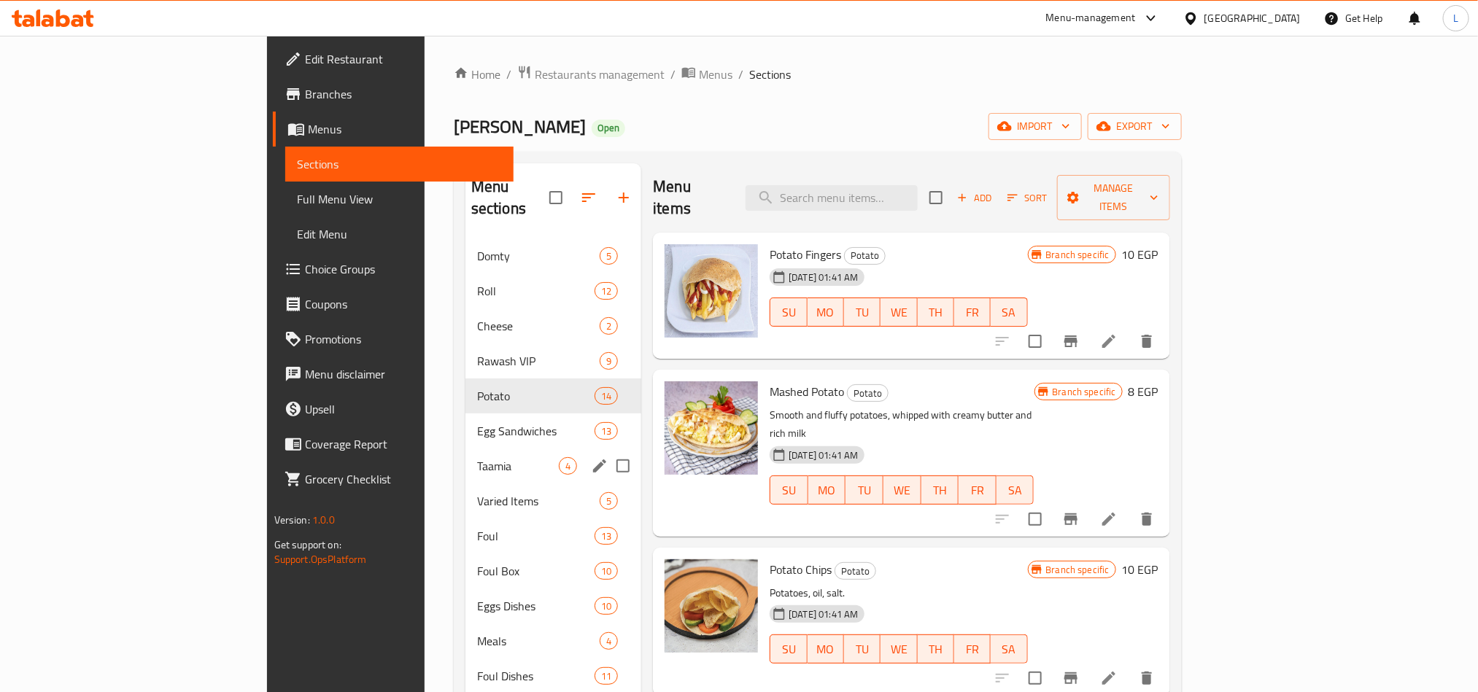
click at [466, 449] on div "Taamia 4" at bounding box center [553, 466] width 176 height 35
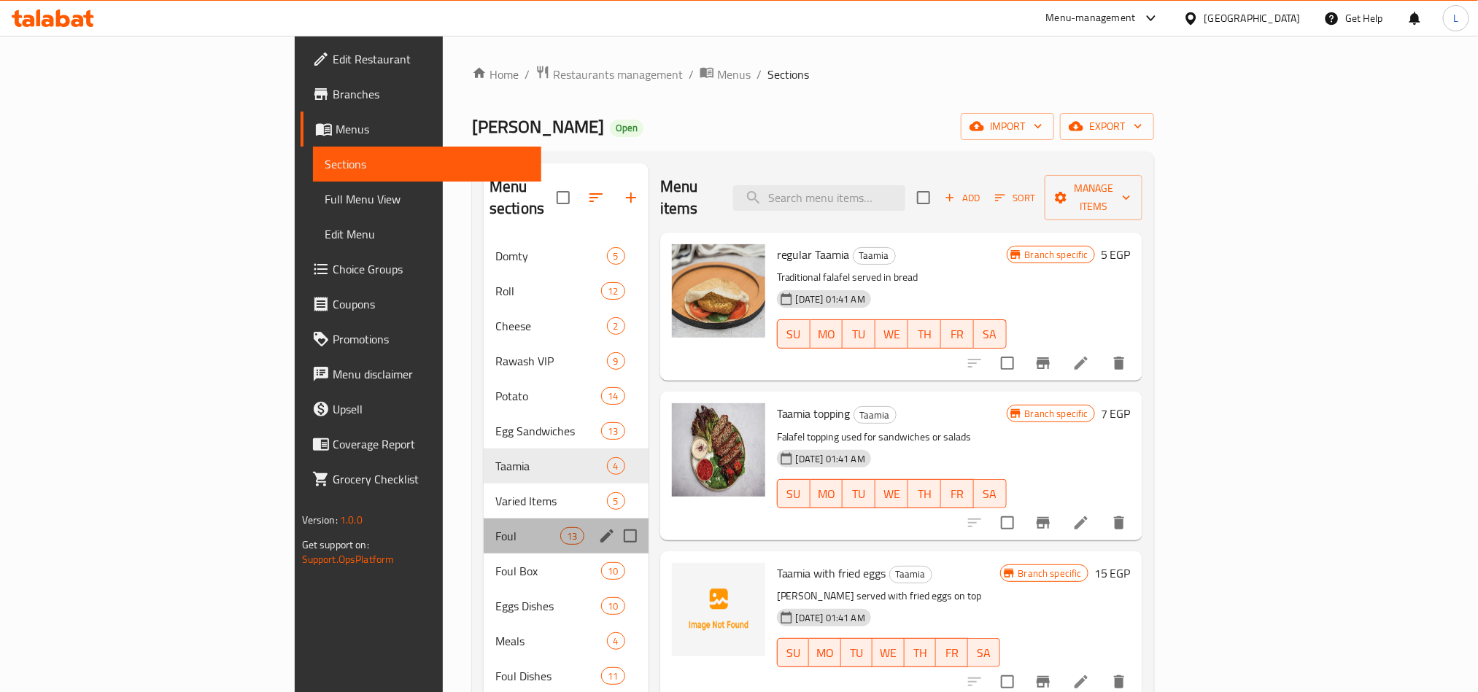
click at [484, 519] on div "Foul 13" at bounding box center [566, 536] width 165 height 35
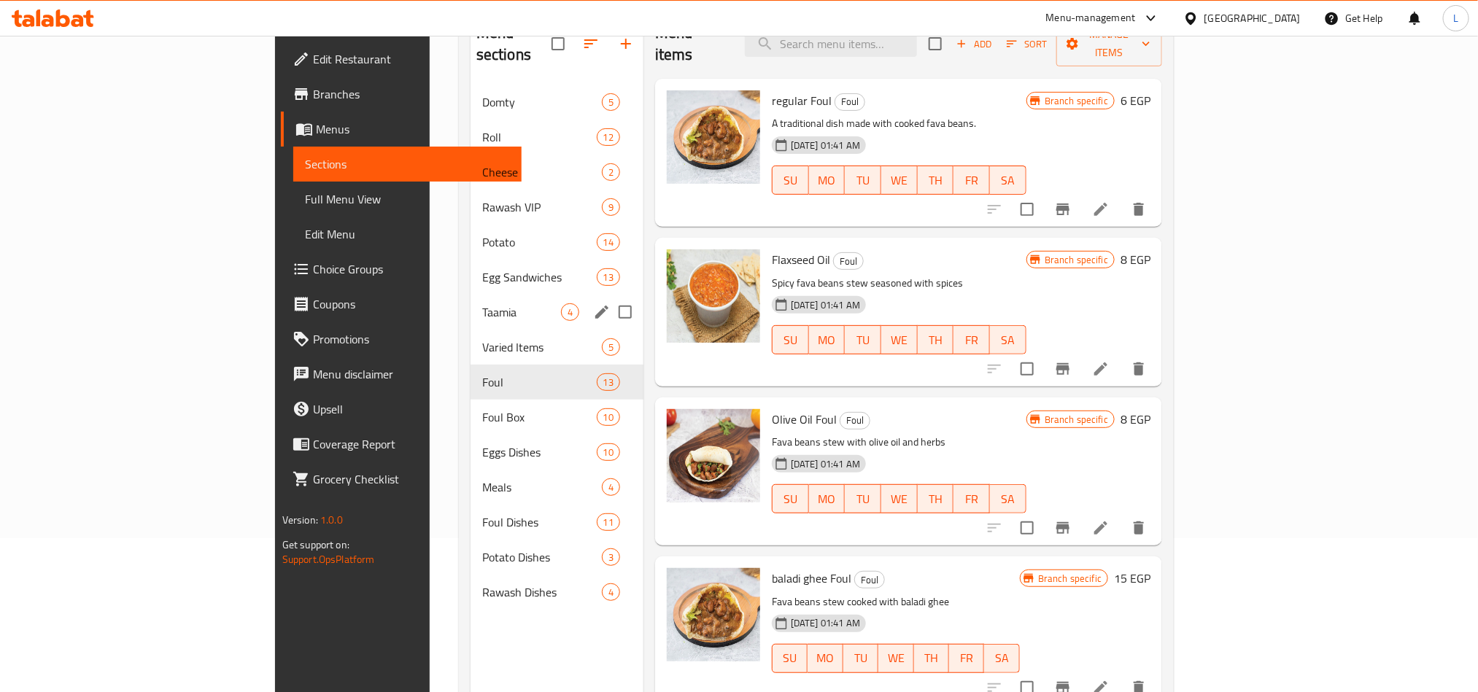
scroll to position [204, 0]
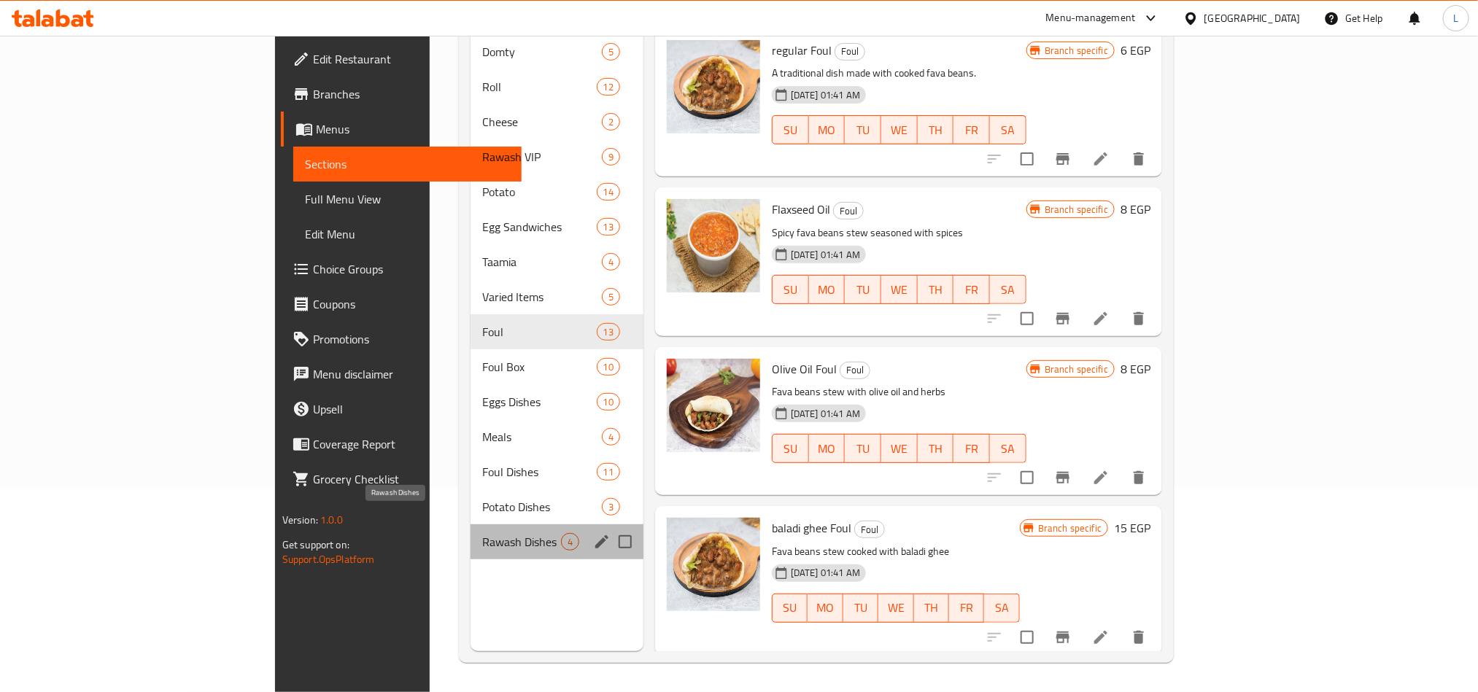
click at [482, 533] on span "Rawash Dishes" at bounding box center [521, 542] width 79 height 18
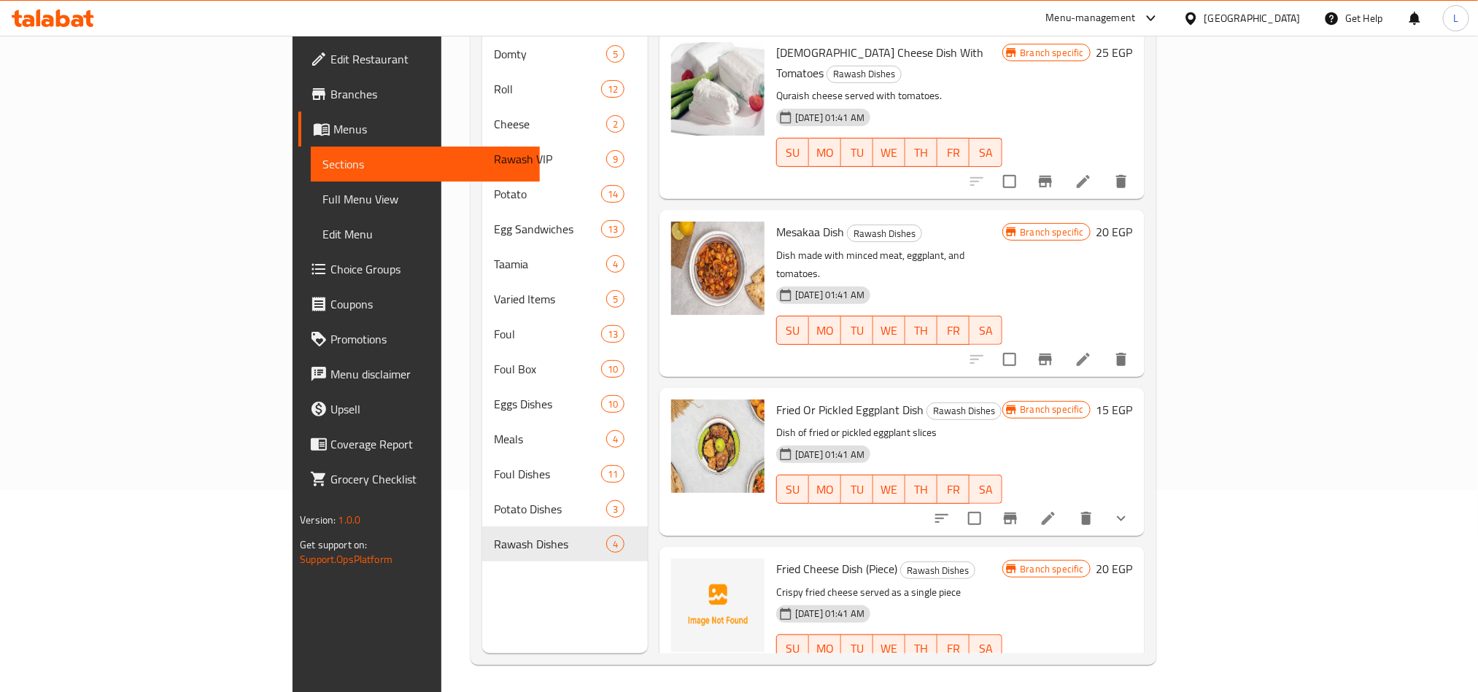
scroll to position [204, 0]
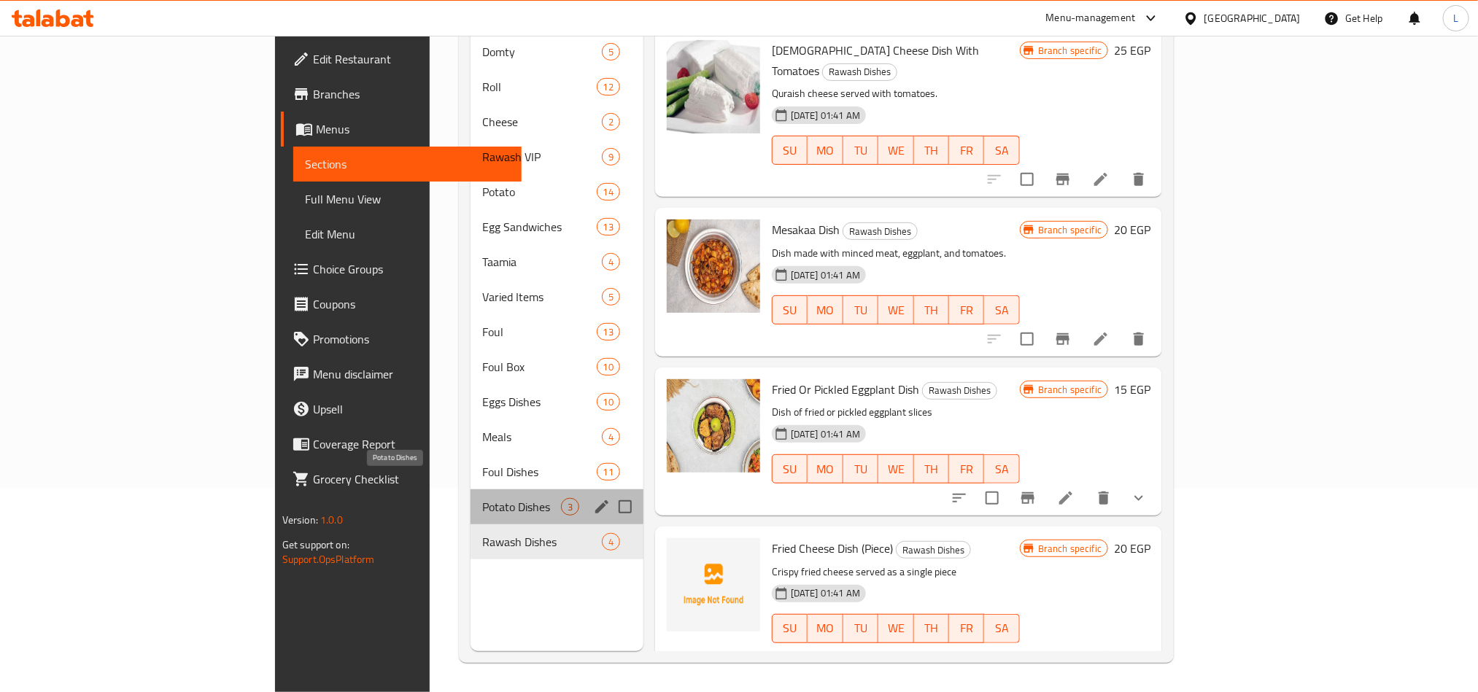
click at [482, 498] on span "Potato Dishes" at bounding box center [521, 507] width 79 height 18
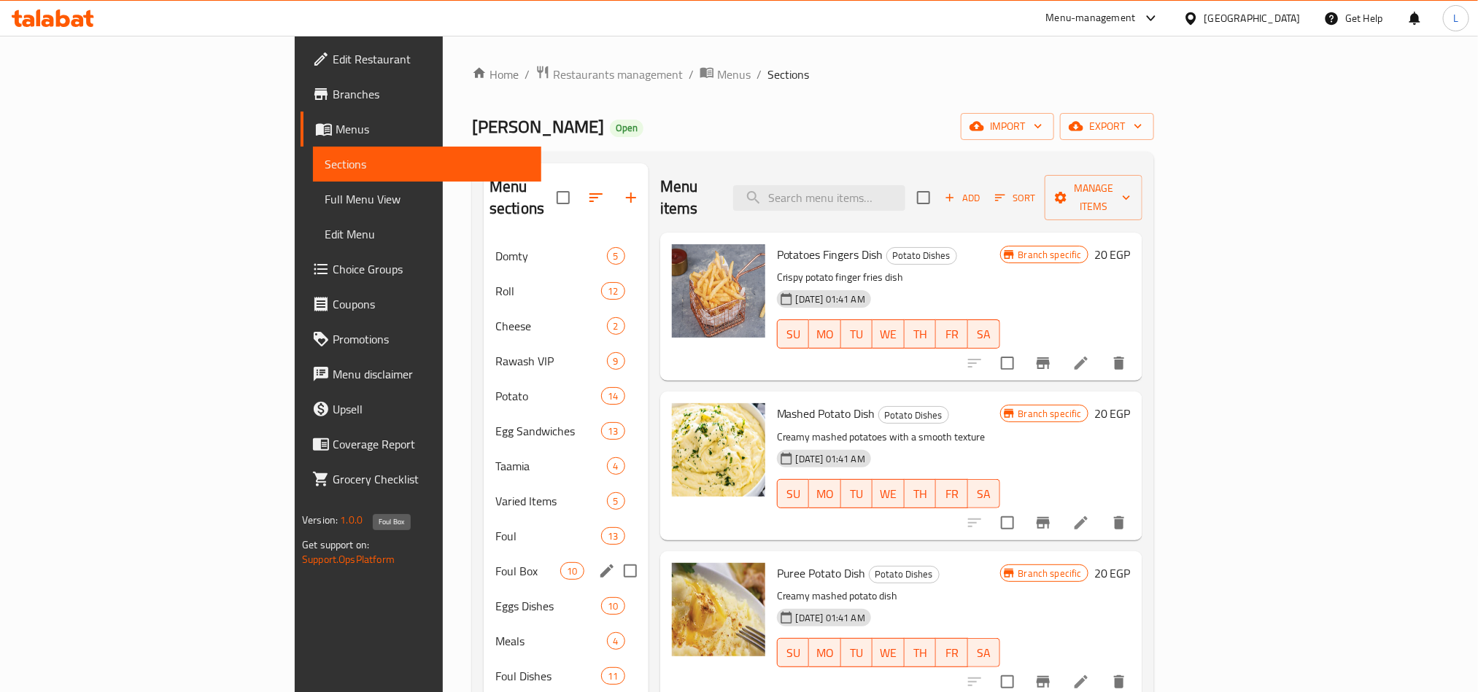
scroll to position [204, 0]
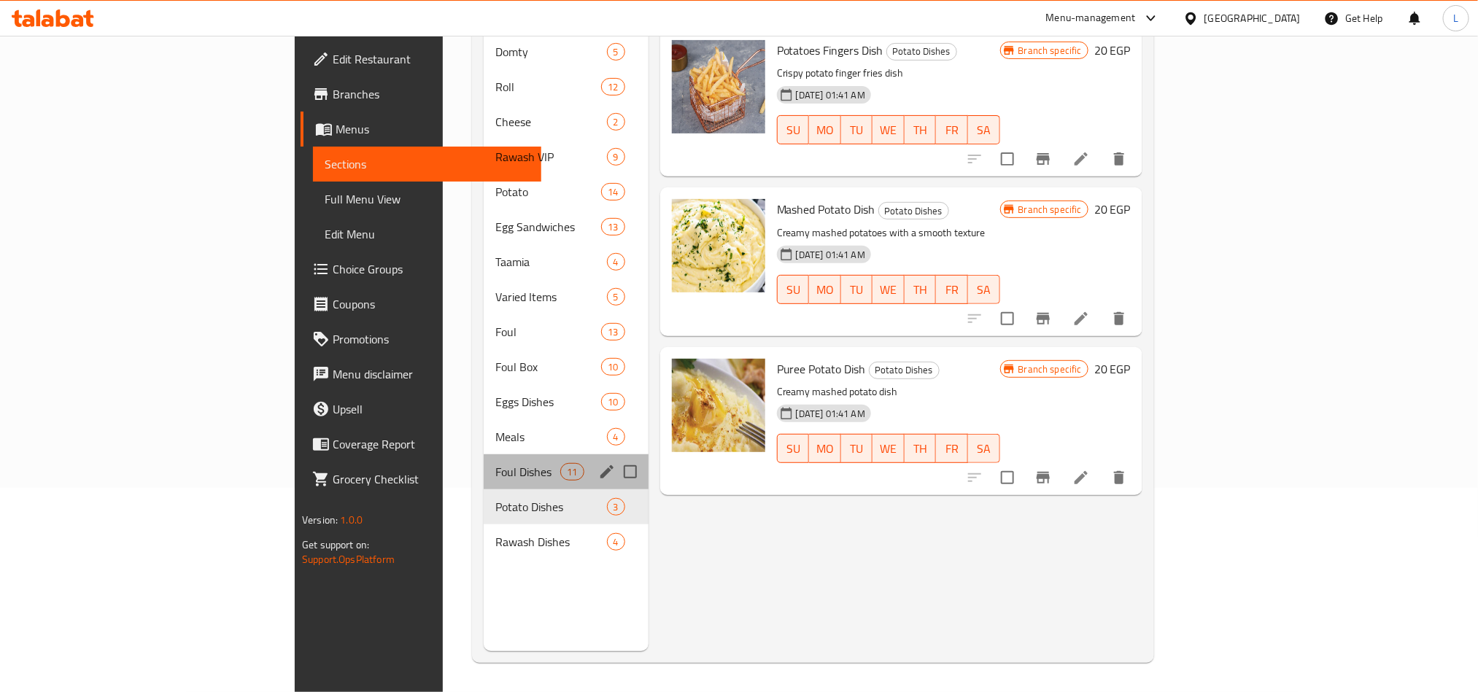
click at [484, 455] on div "Foul Dishes 11" at bounding box center [566, 472] width 165 height 35
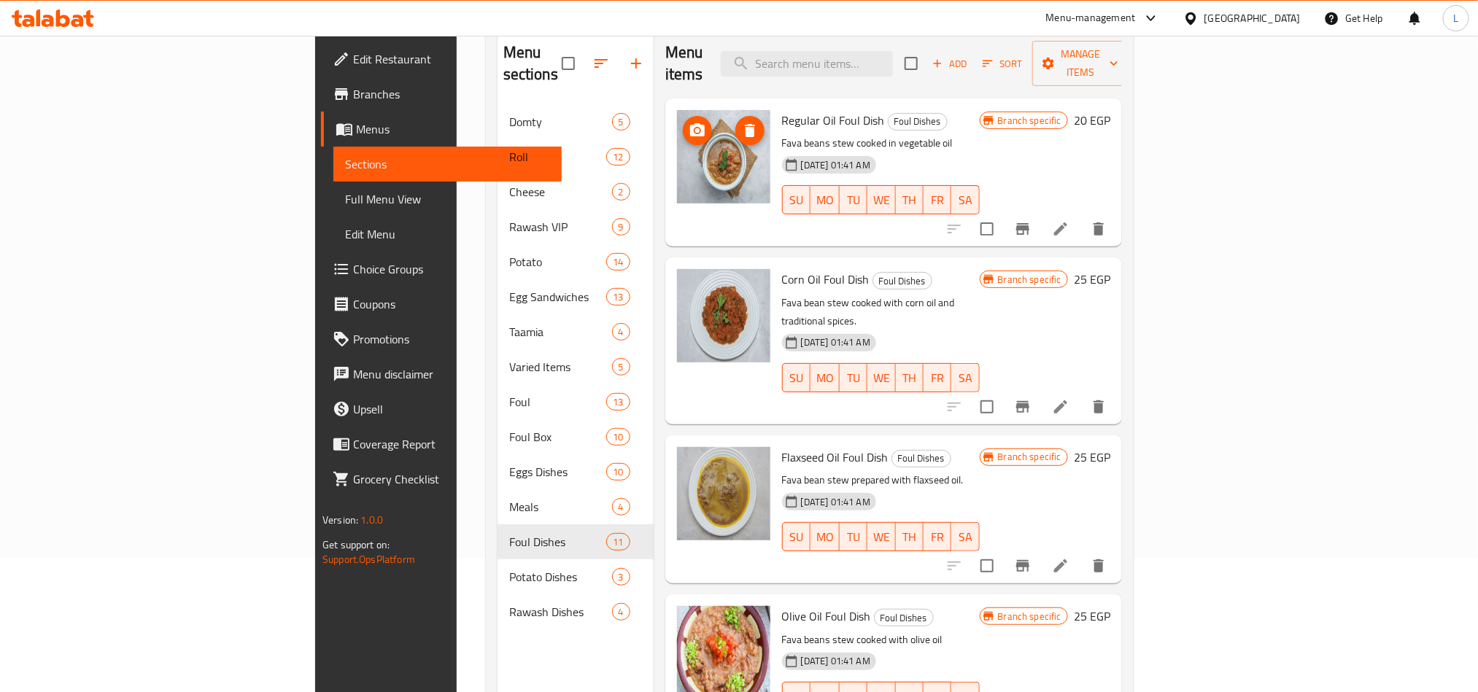
scroll to position [95, 0]
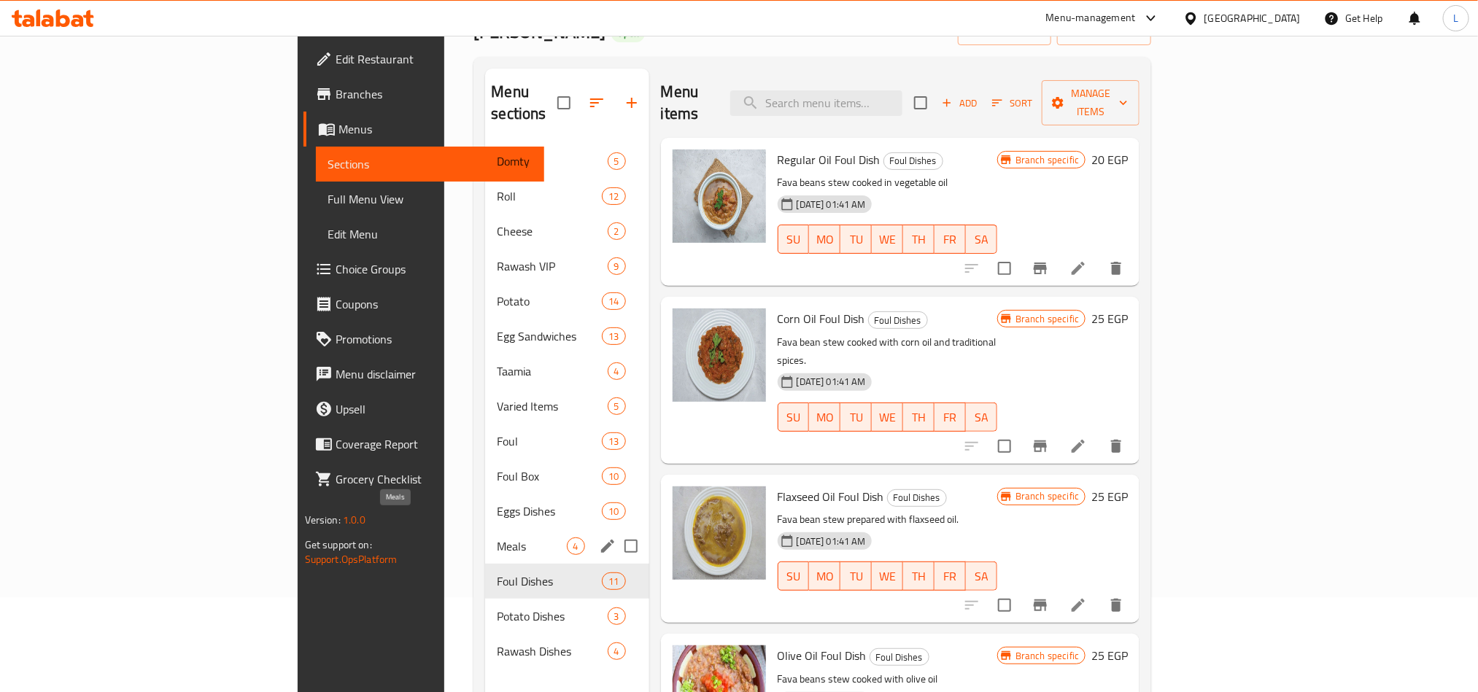
drag, startPoint x: 425, startPoint y: 521, endPoint x: 495, endPoint y: 537, distance: 72.6
click at [497, 538] on span "Meals" at bounding box center [531, 547] width 69 height 18
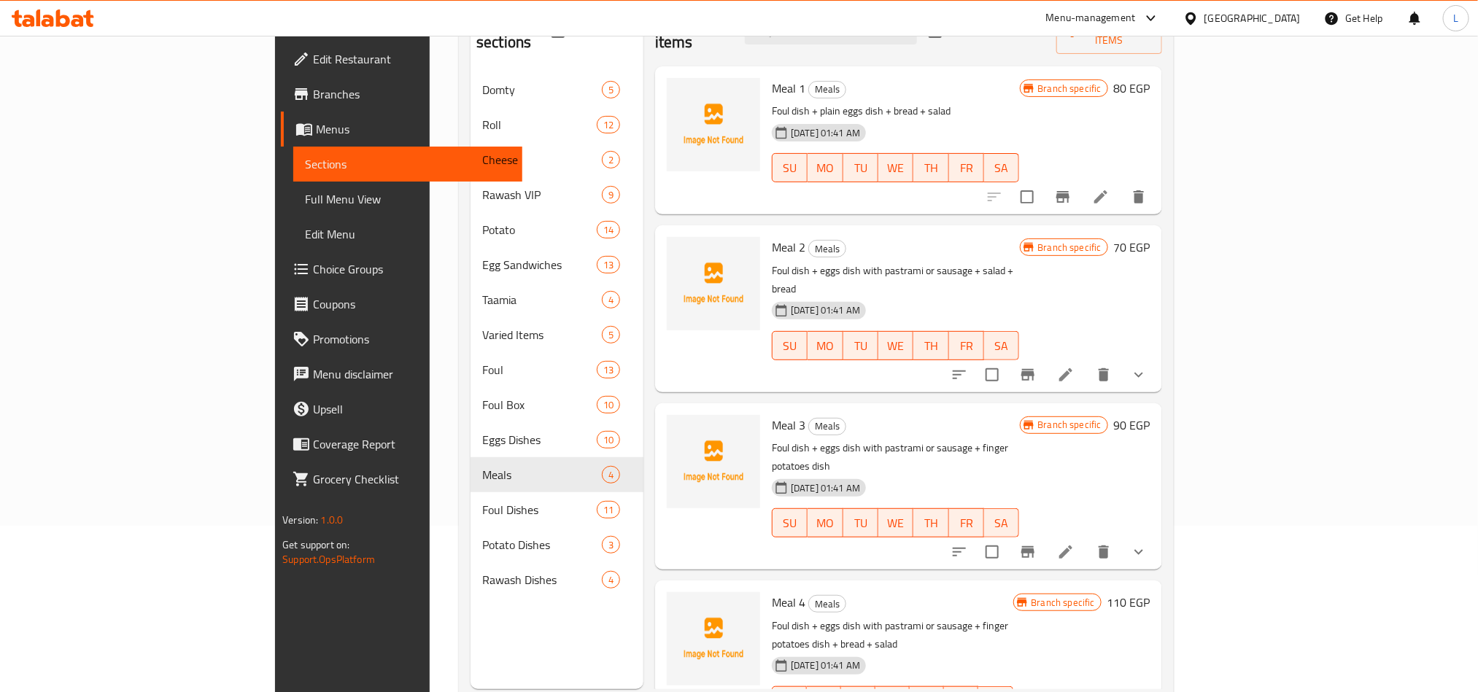
scroll to position [204, 0]
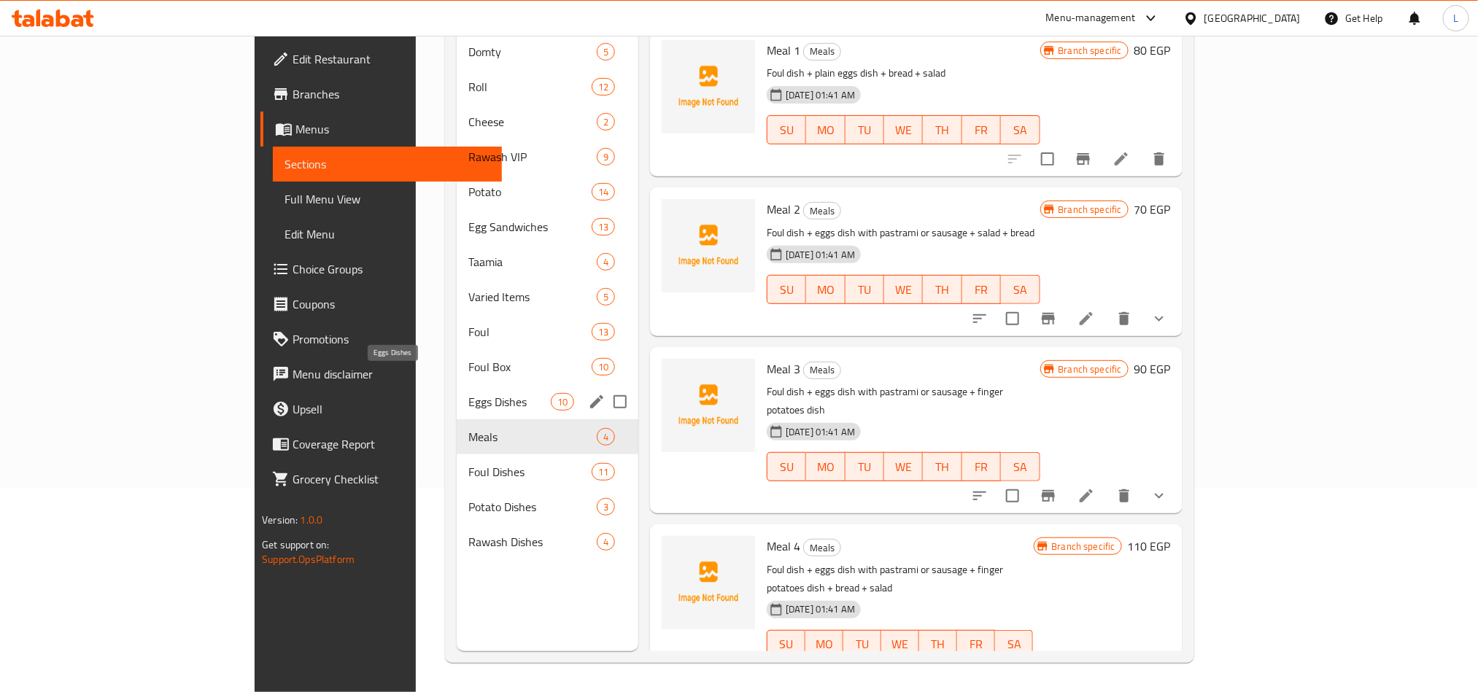
click at [468, 393] on span "Eggs Dishes" at bounding box center [509, 402] width 82 height 18
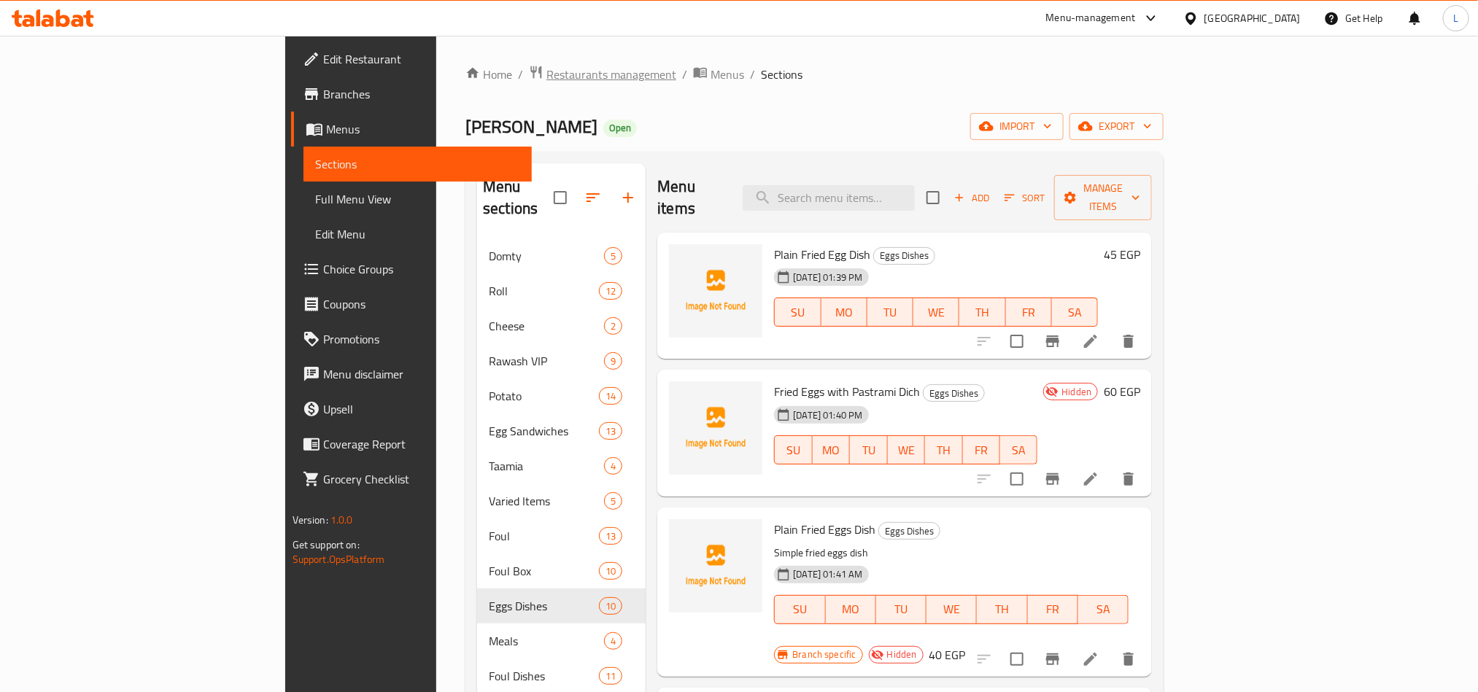
click at [546, 77] on span "Restaurants management" at bounding box center [611, 75] width 130 height 18
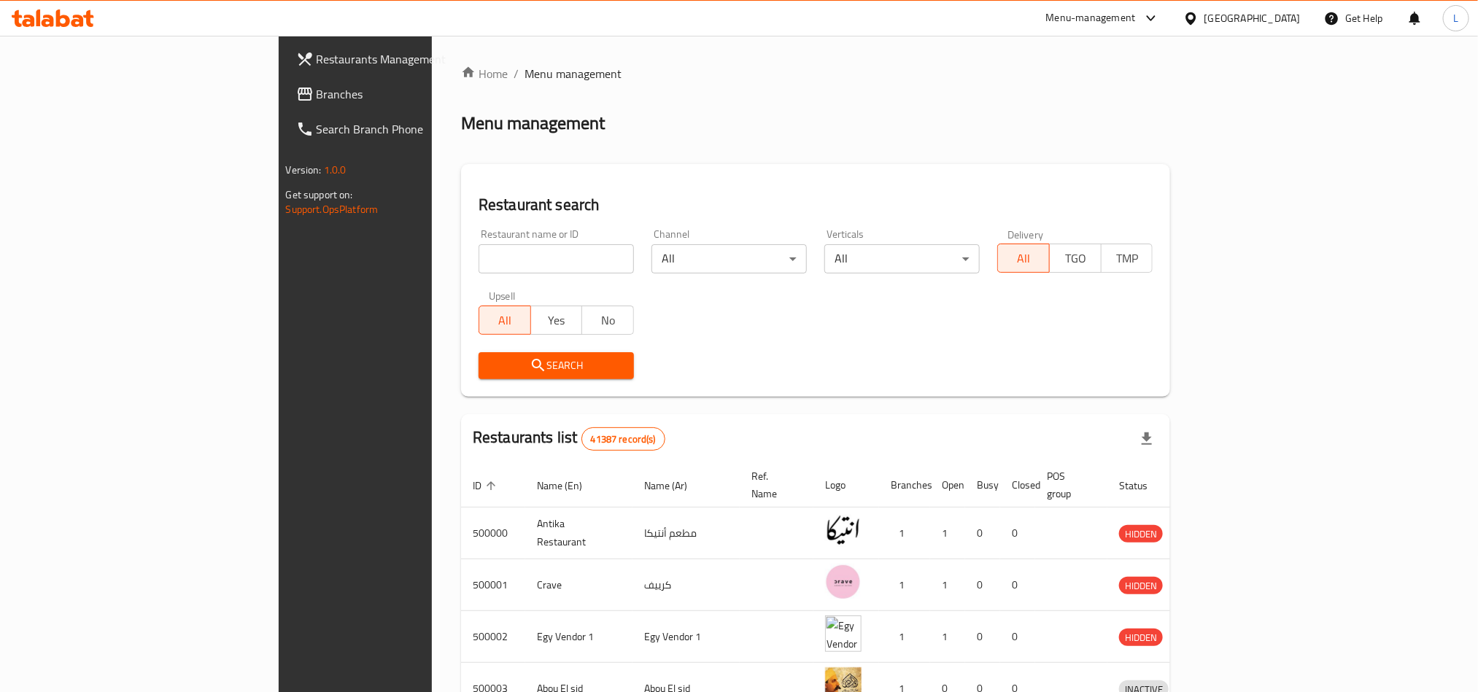
click at [1199, 18] on icon at bounding box center [1190, 18] width 15 height 15
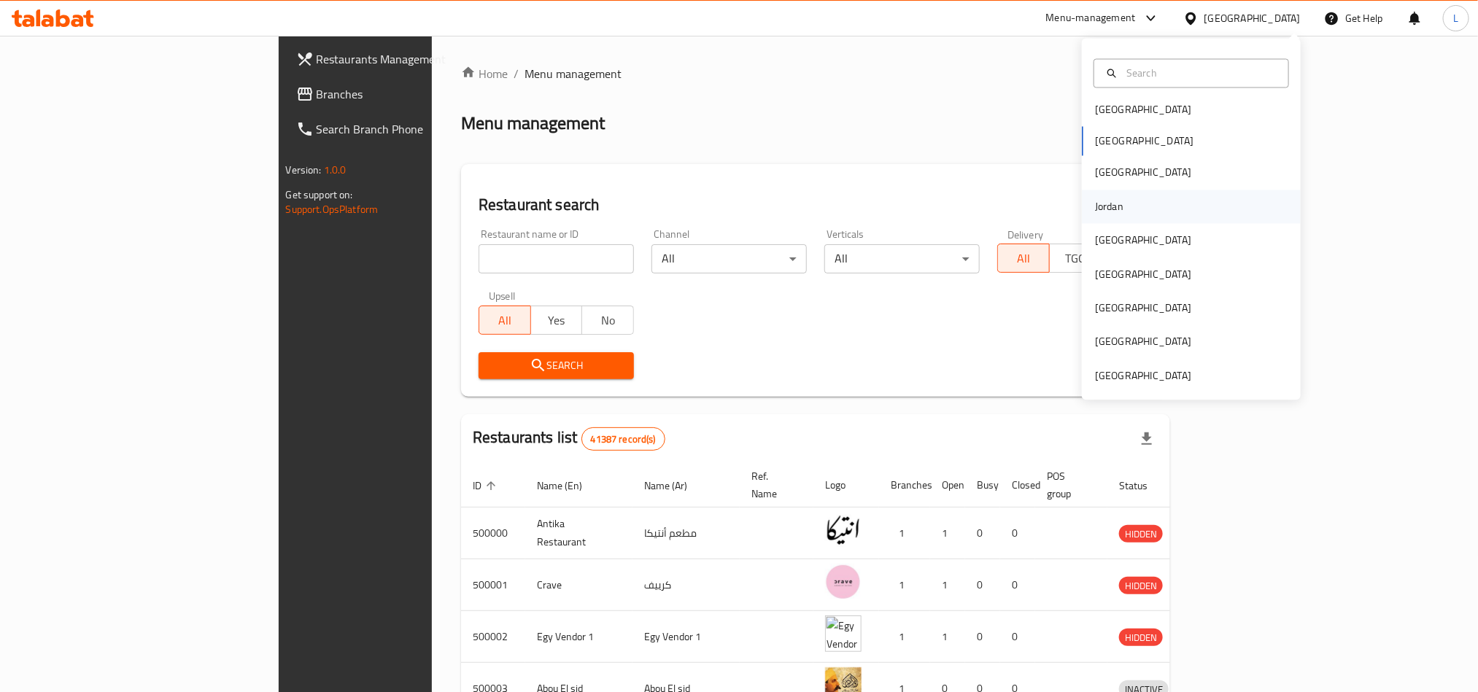
scroll to position [7, 0]
click at [1095, 214] on div "Jordan" at bounding box center [1109, 206] width 28 height 16
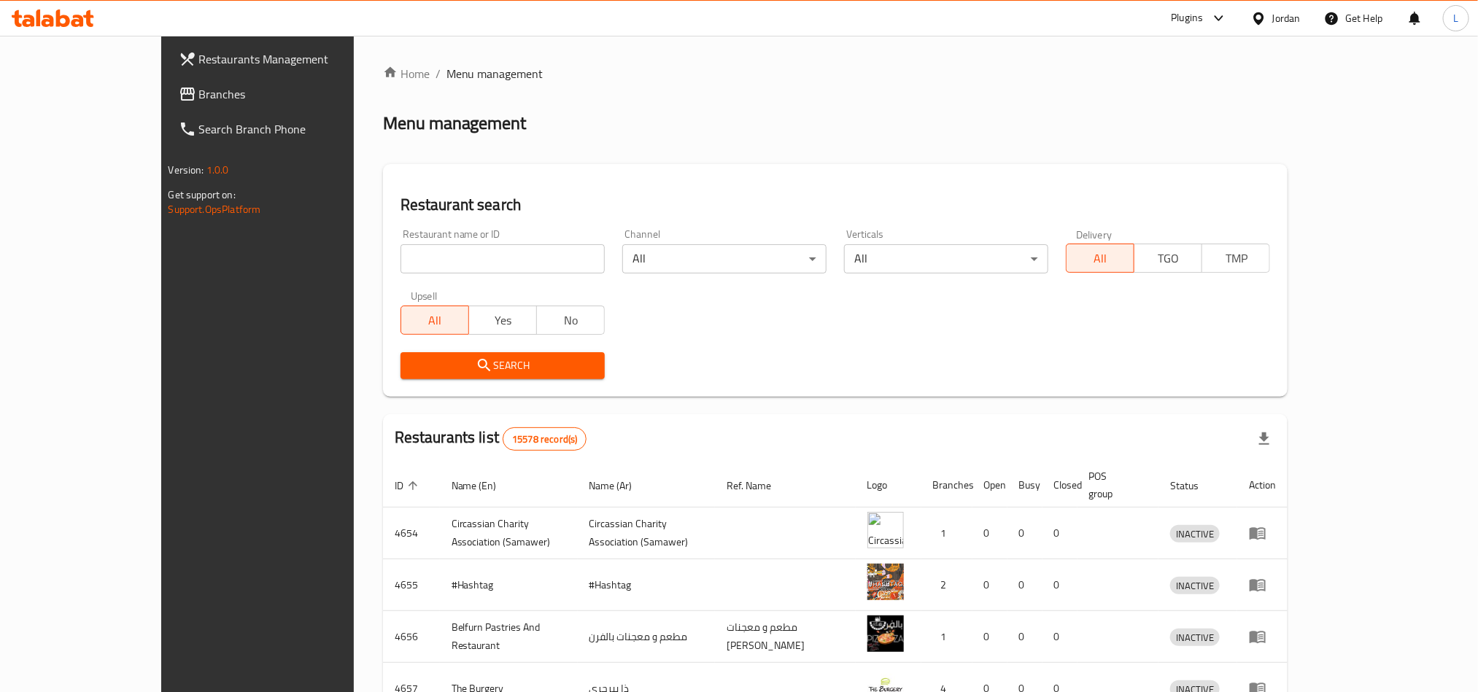
click at [447, 256] on input "search" at bounding box center [503, 258] width 204 height 29
paste input "680322"
type input "680322"
click button "Search" at bounding box center [503, 365] width 204 height 27
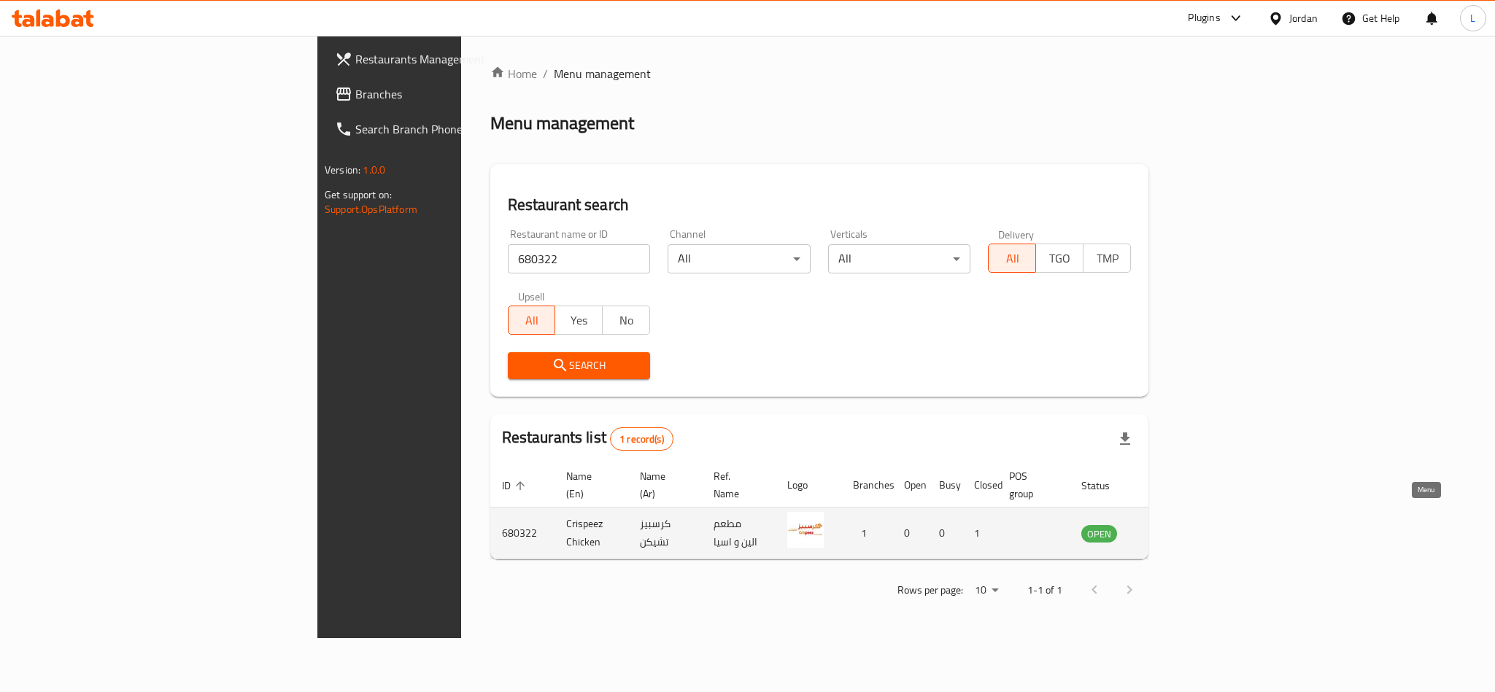
click at [1175, 528] on icon "enhanced table" at bounding box center [1167, 534] width 16 height 12
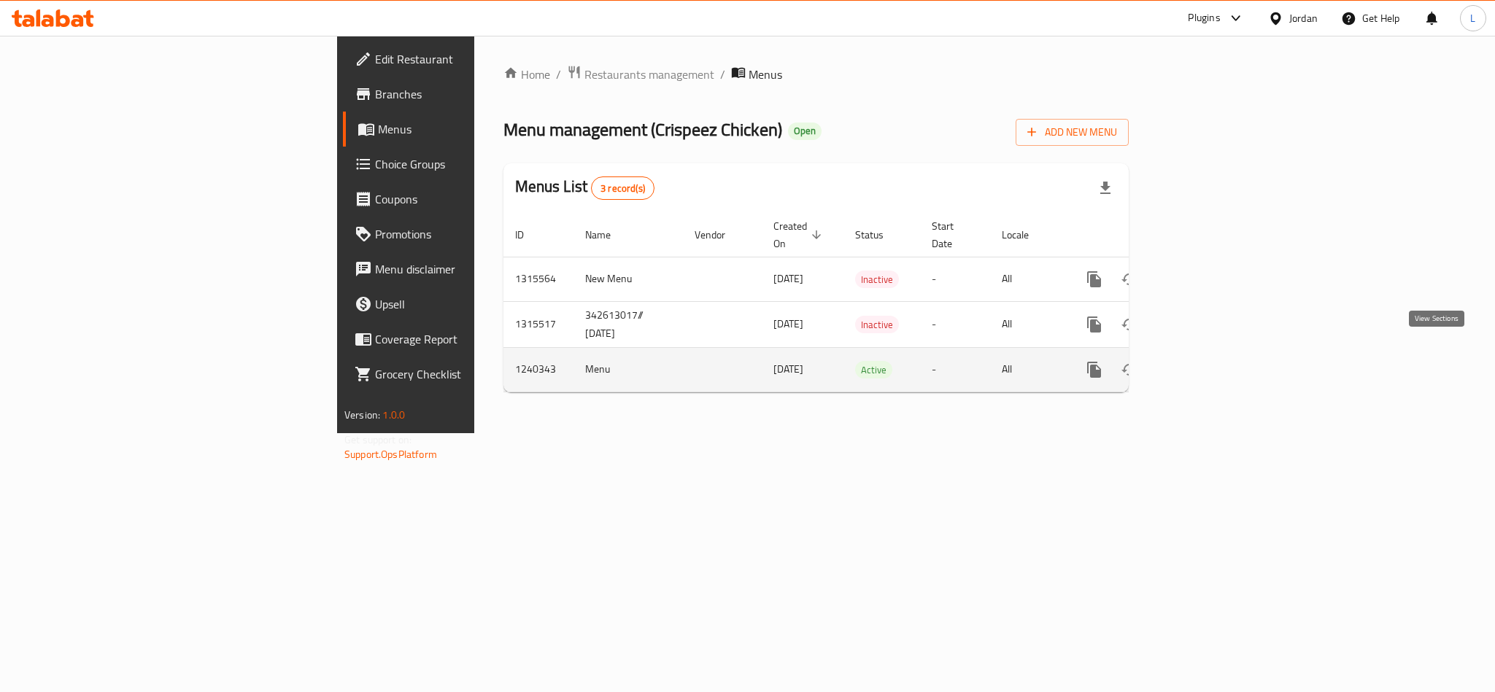
click at [1208, 361] on icon "enhanced table" at bounding box center [1200, 370] width 18 height 18
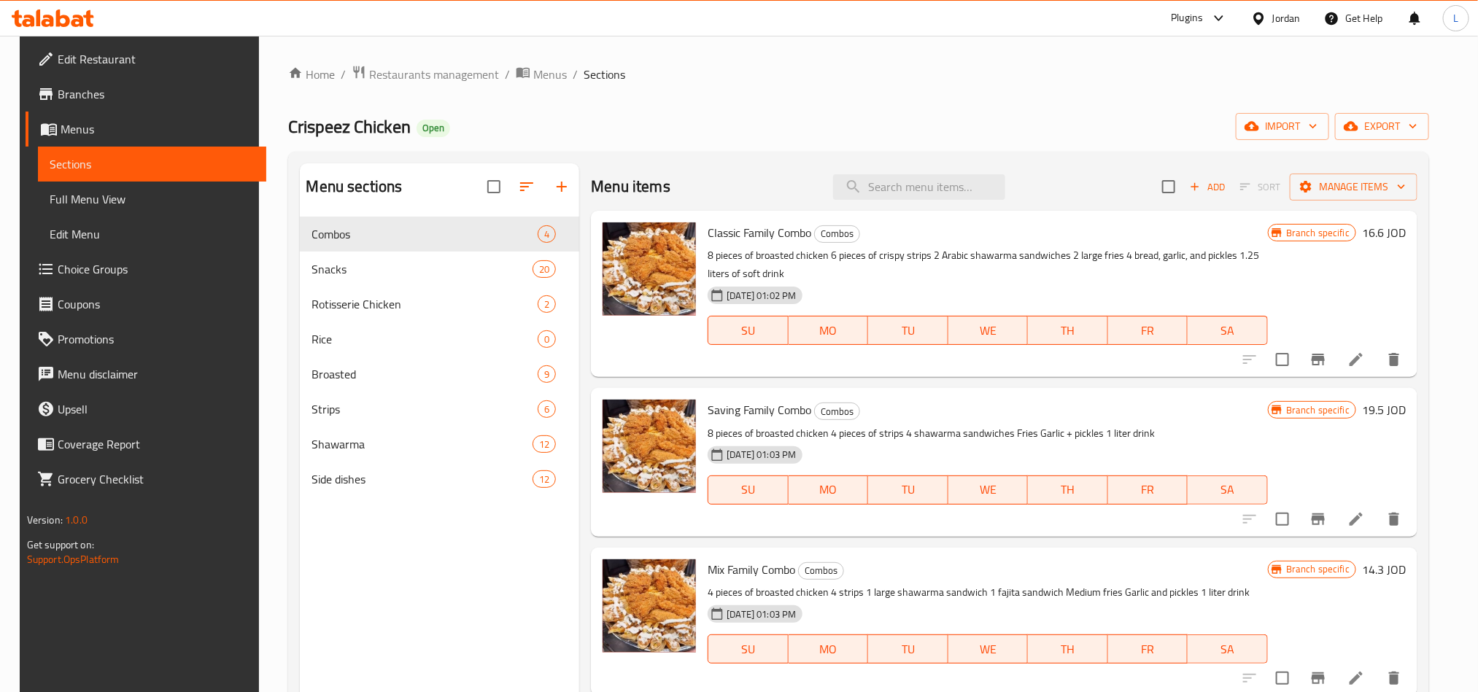
click at [92, 206] on span "Full Menu View" at bounding box center [152, 199] width 205 height 18
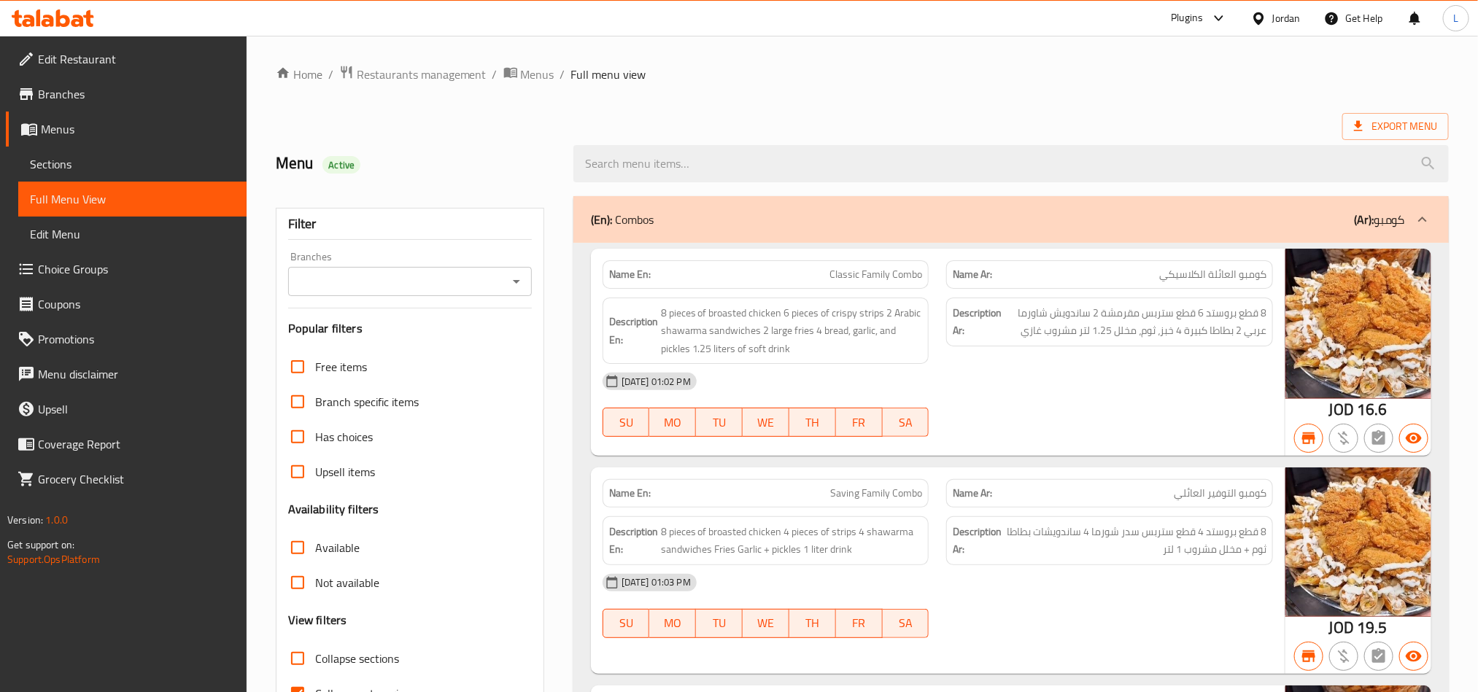
click at [63, 99] on span "Branches" at bounding box center [136, 94] width 197 height 18
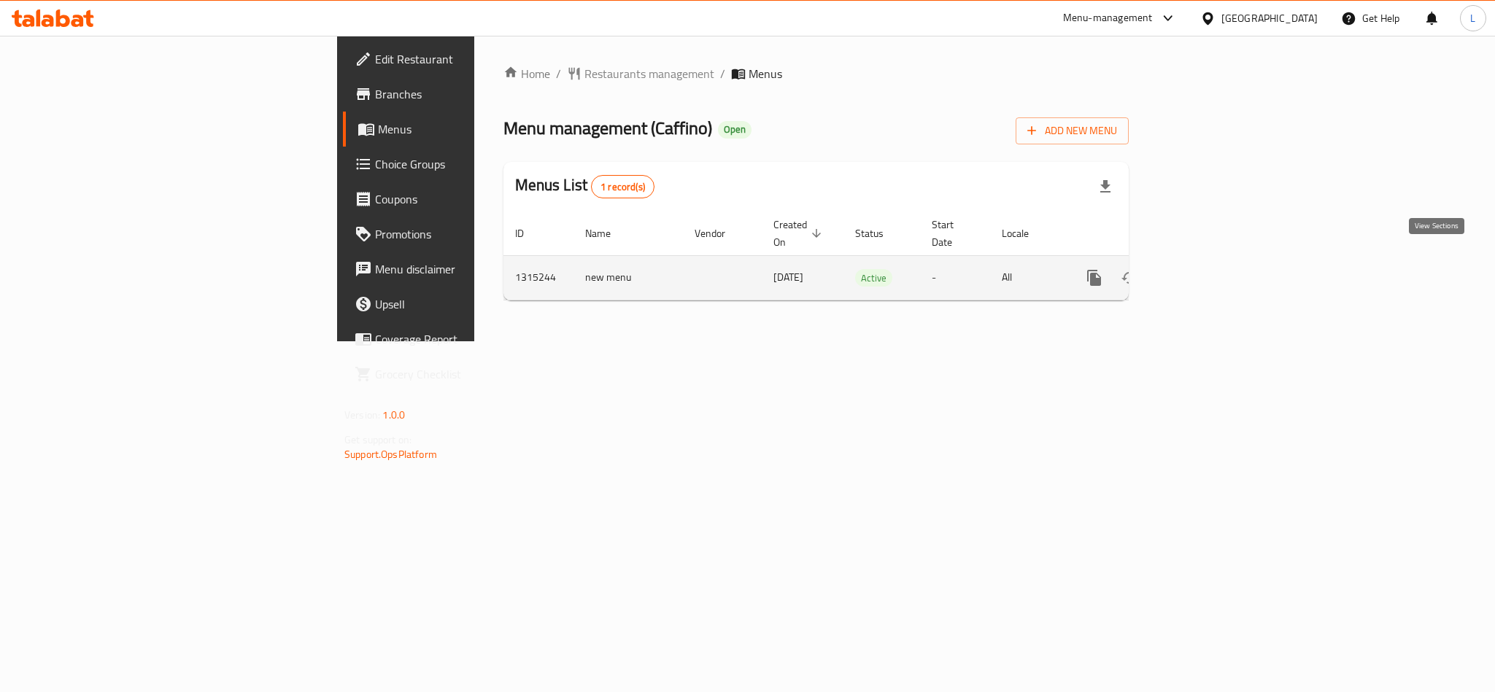
click at [1217, 274] on link "enhanced table" at bounding box center [1199, 277] width 35 height 35
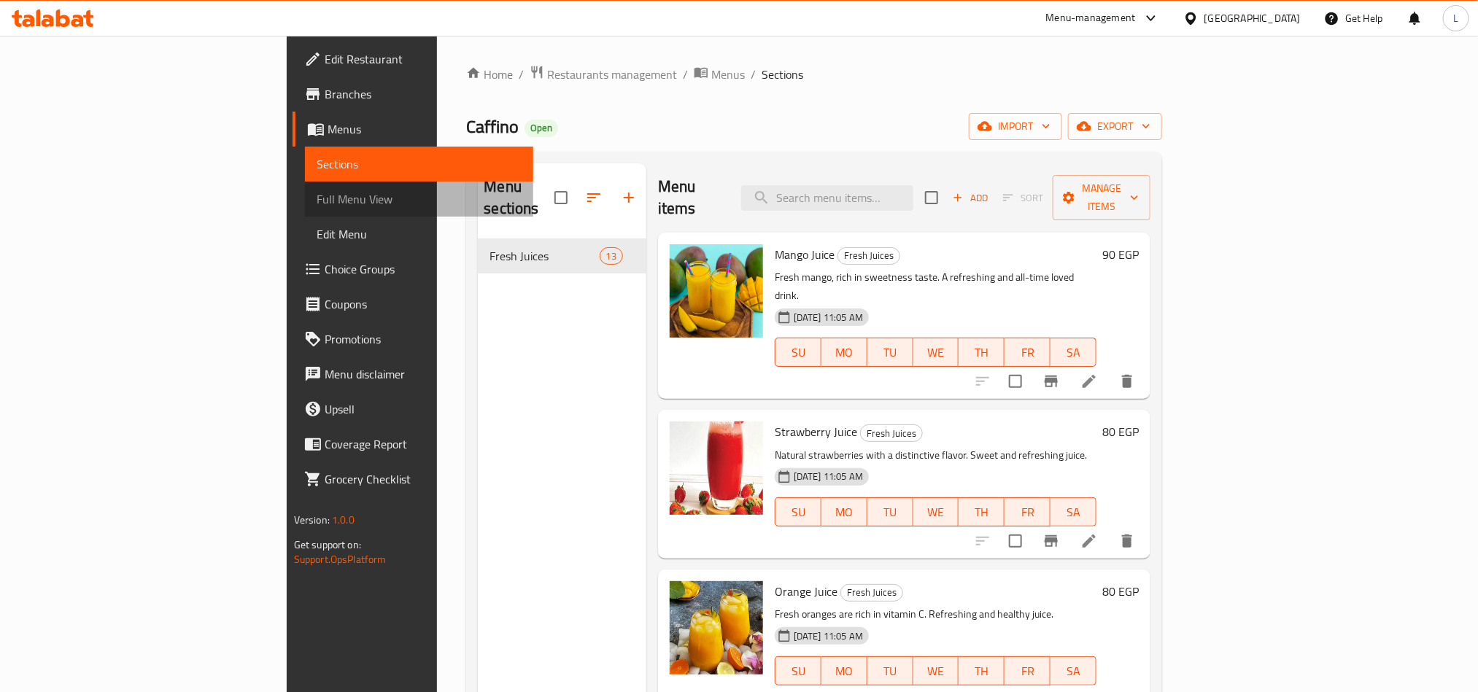
click at [317, 202] on span "Full Menu View" at bounding box center [419, 199] width 205 height 18
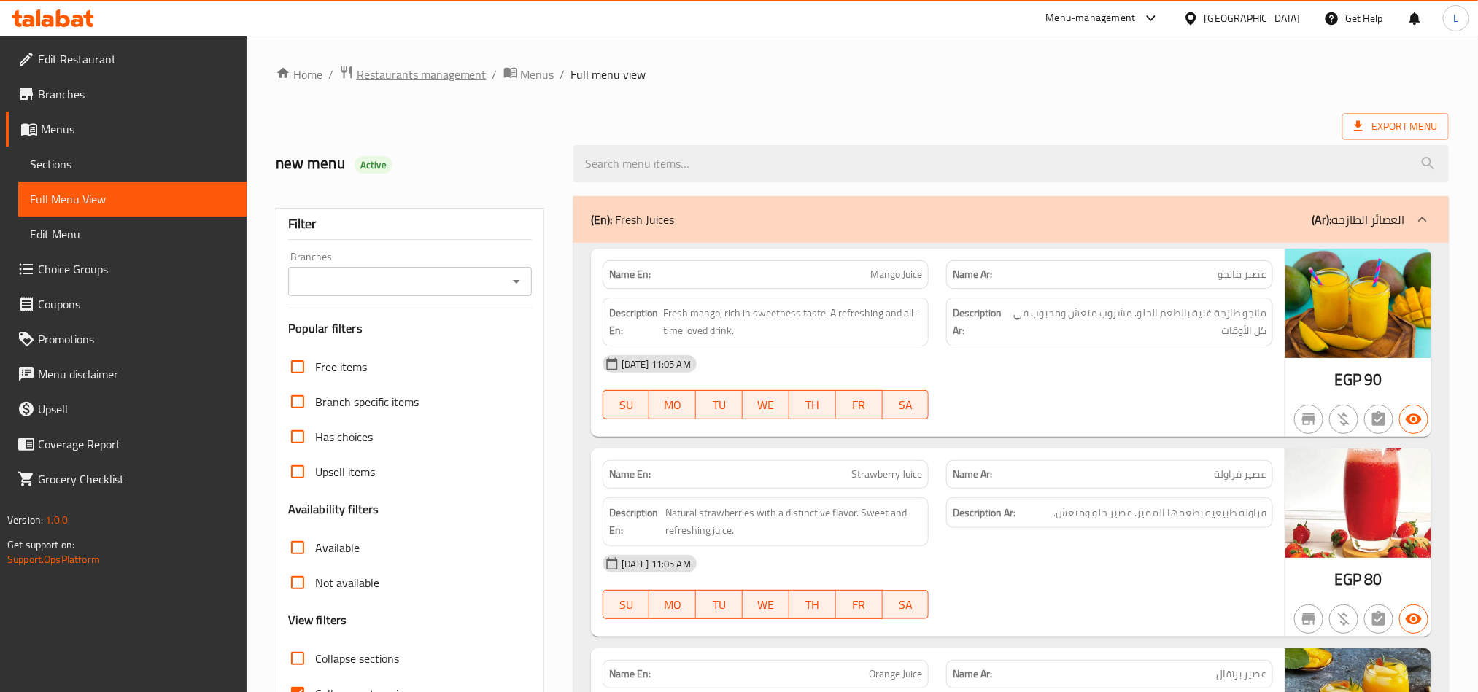
click at [427, 74] on span "Restaurants management" at bounding box center [422, 75] width 130 height 18
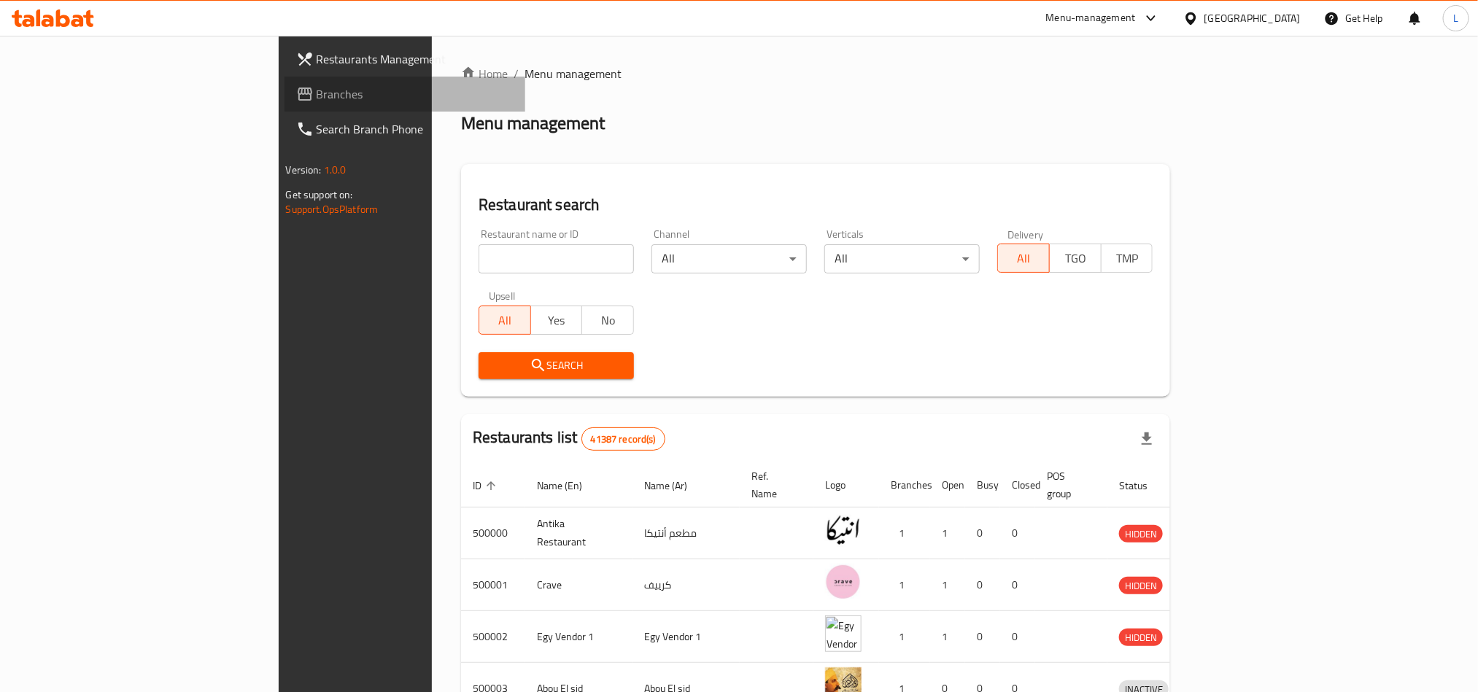
click at [317, 92] on span "Branches" at bounding box center [415, 94] width 197 height 18
